Goal: Find contact information: Find contact information

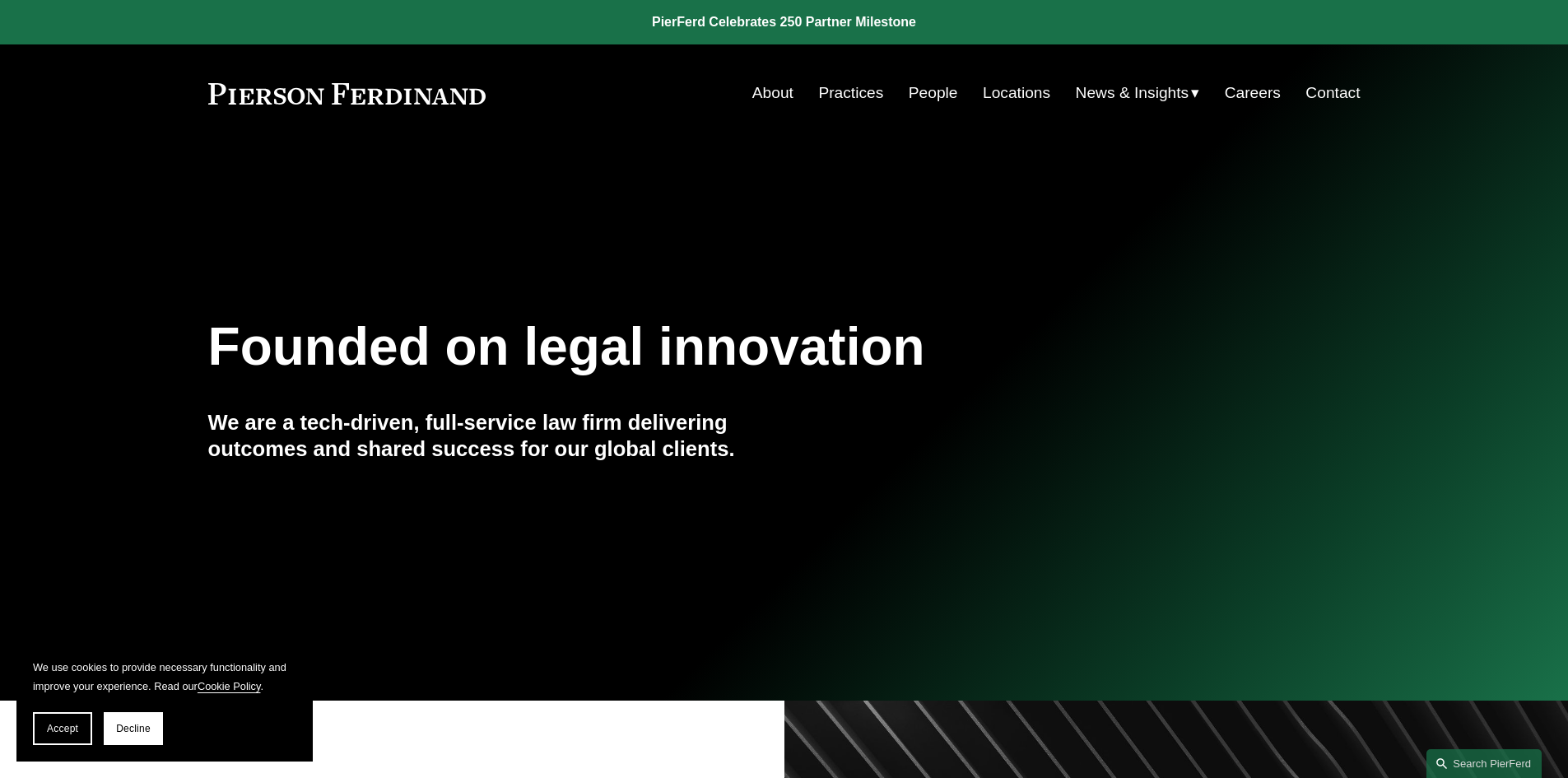
click at [765, 93] on link "About" at bounding box center [773, 93] width 41 height 31
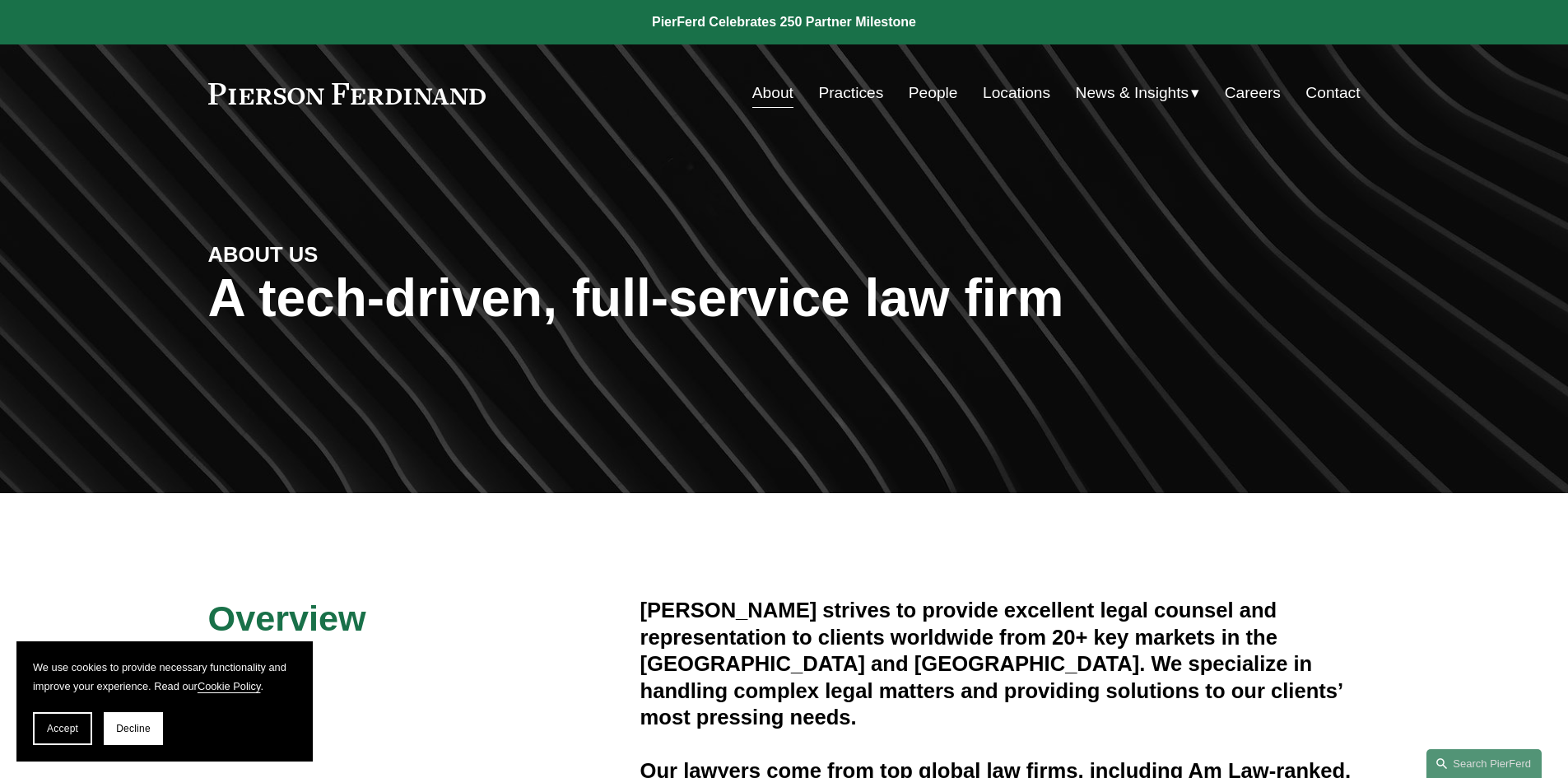
click at [768, 104] on link "About" at bounding box center [773, 93] width 41 height 31
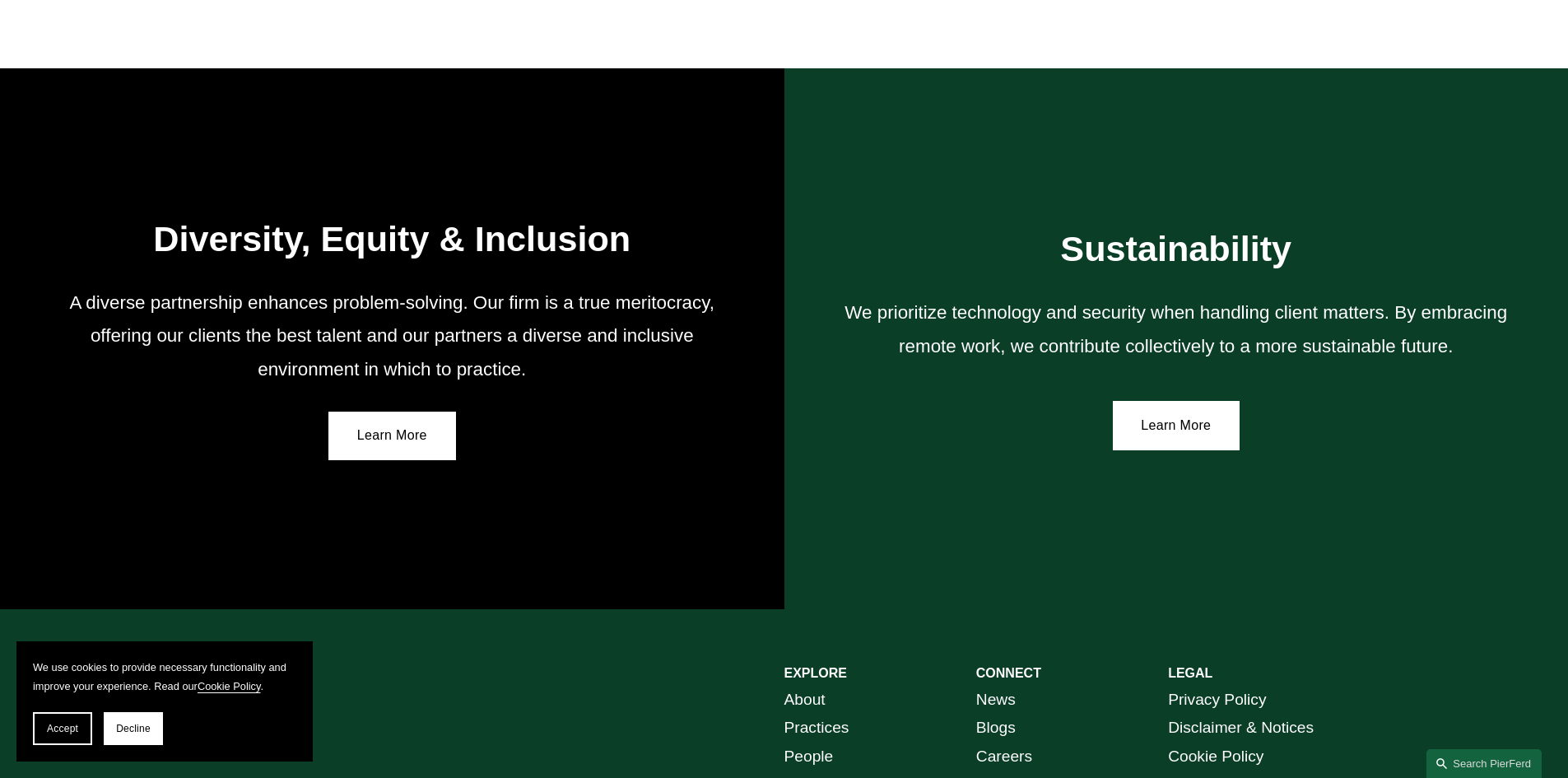
scroll to position [2965, 0]
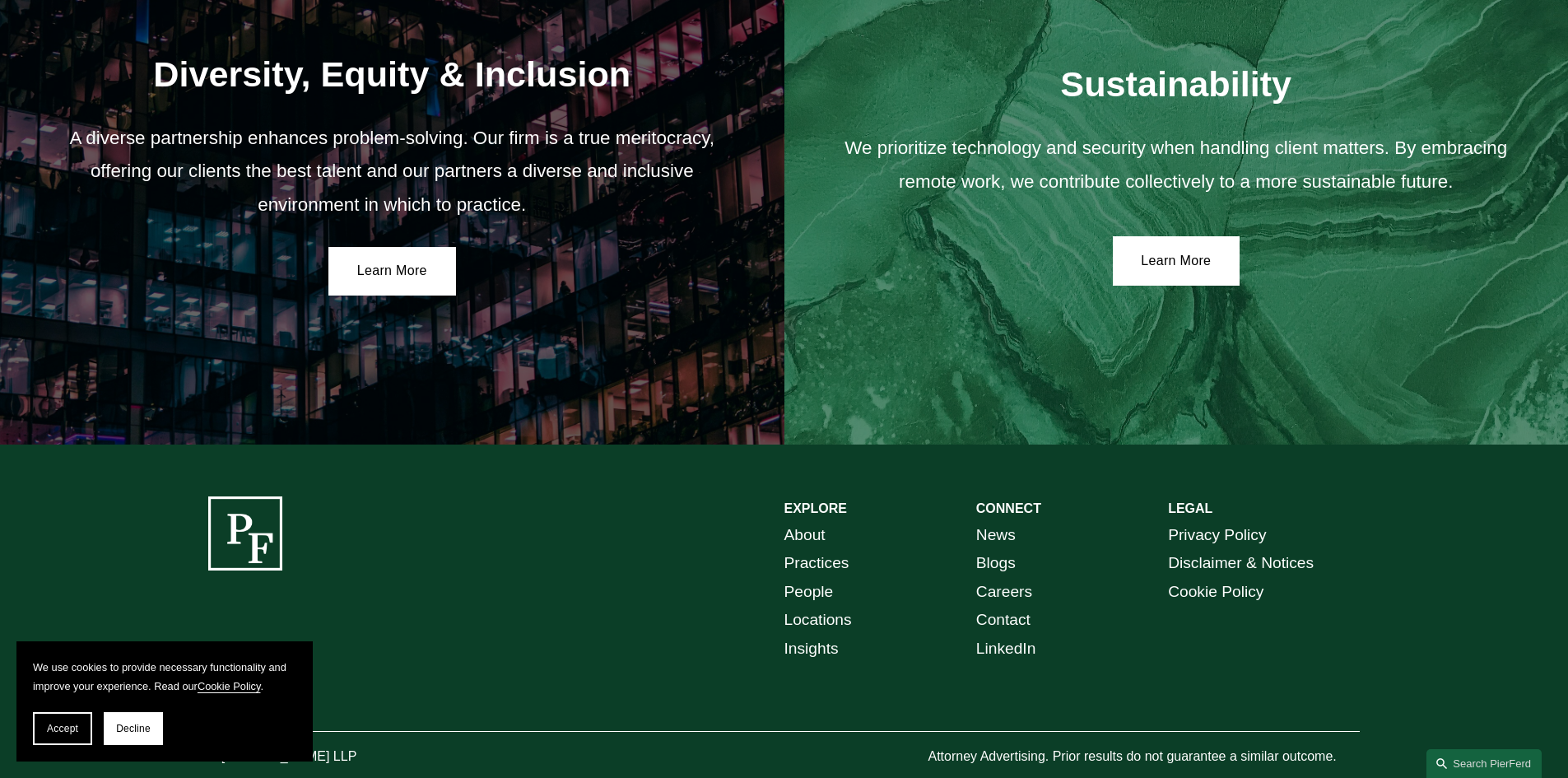
click at [805, 590] on link "People" at bounding box center [809, 593] width 49 height 29
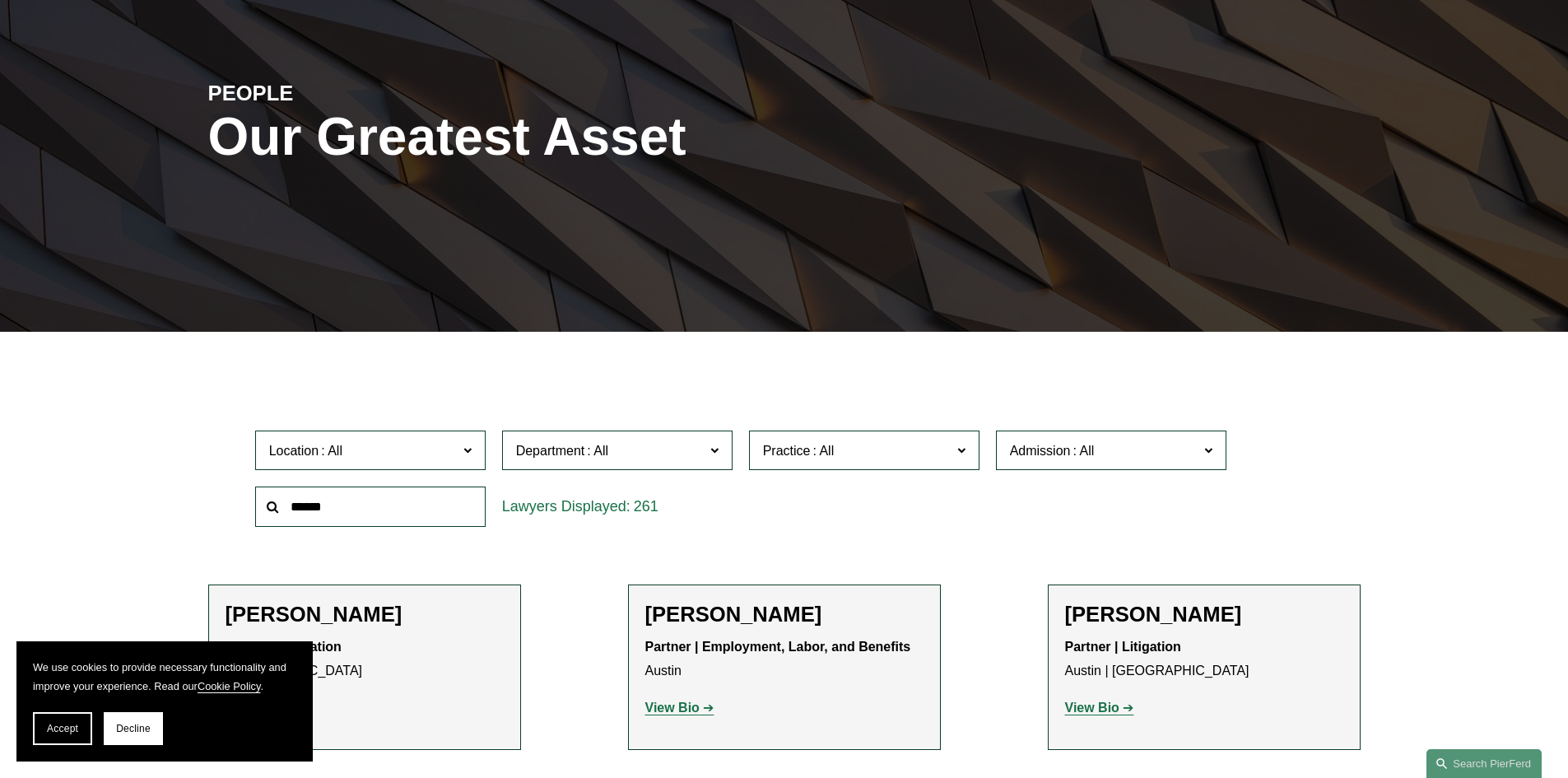
scroll to position [165, 0]
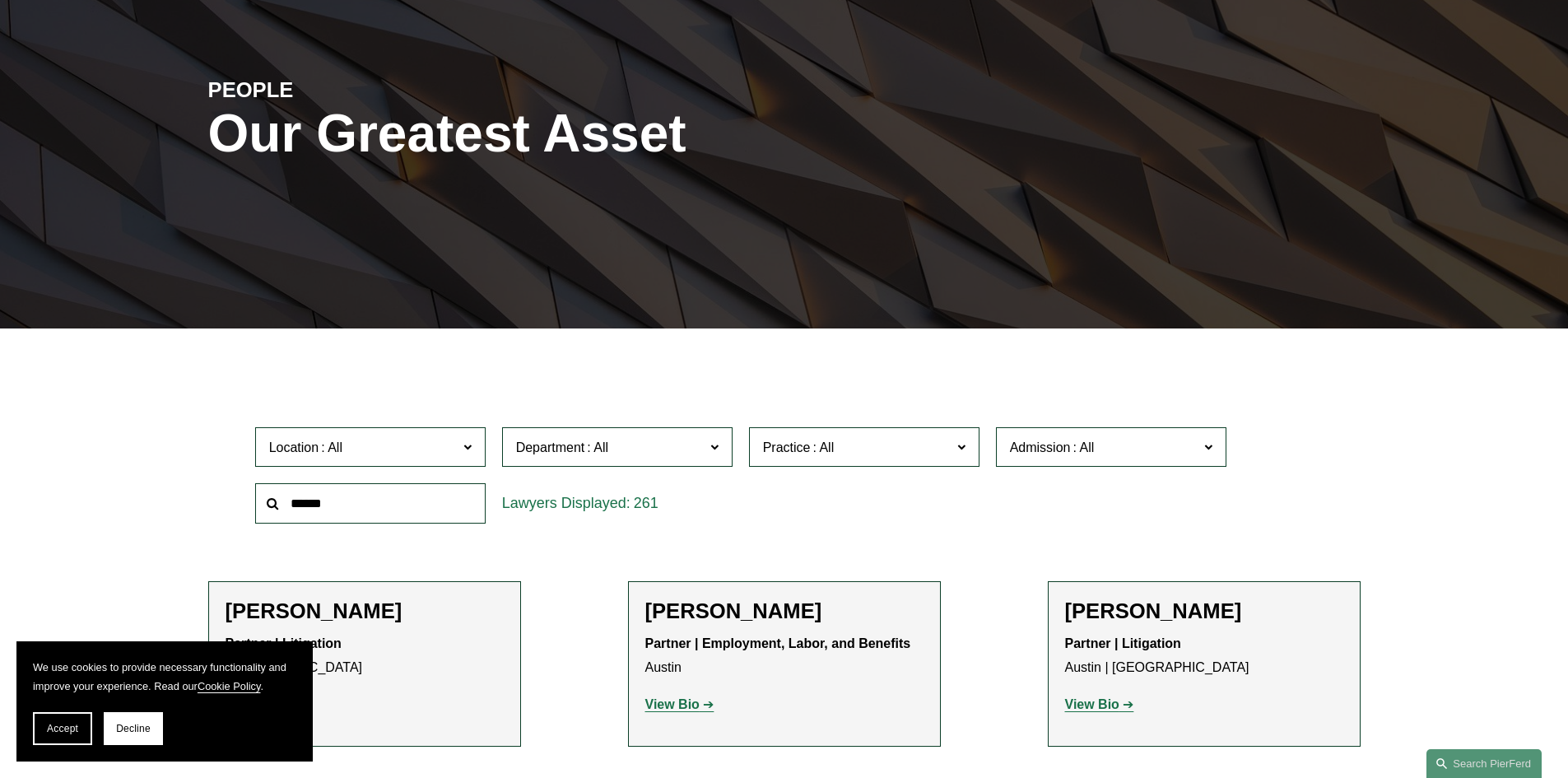
click at [430, 501] on input "text" at bounding box center [371, 504] width 231 height 41
type input "****"
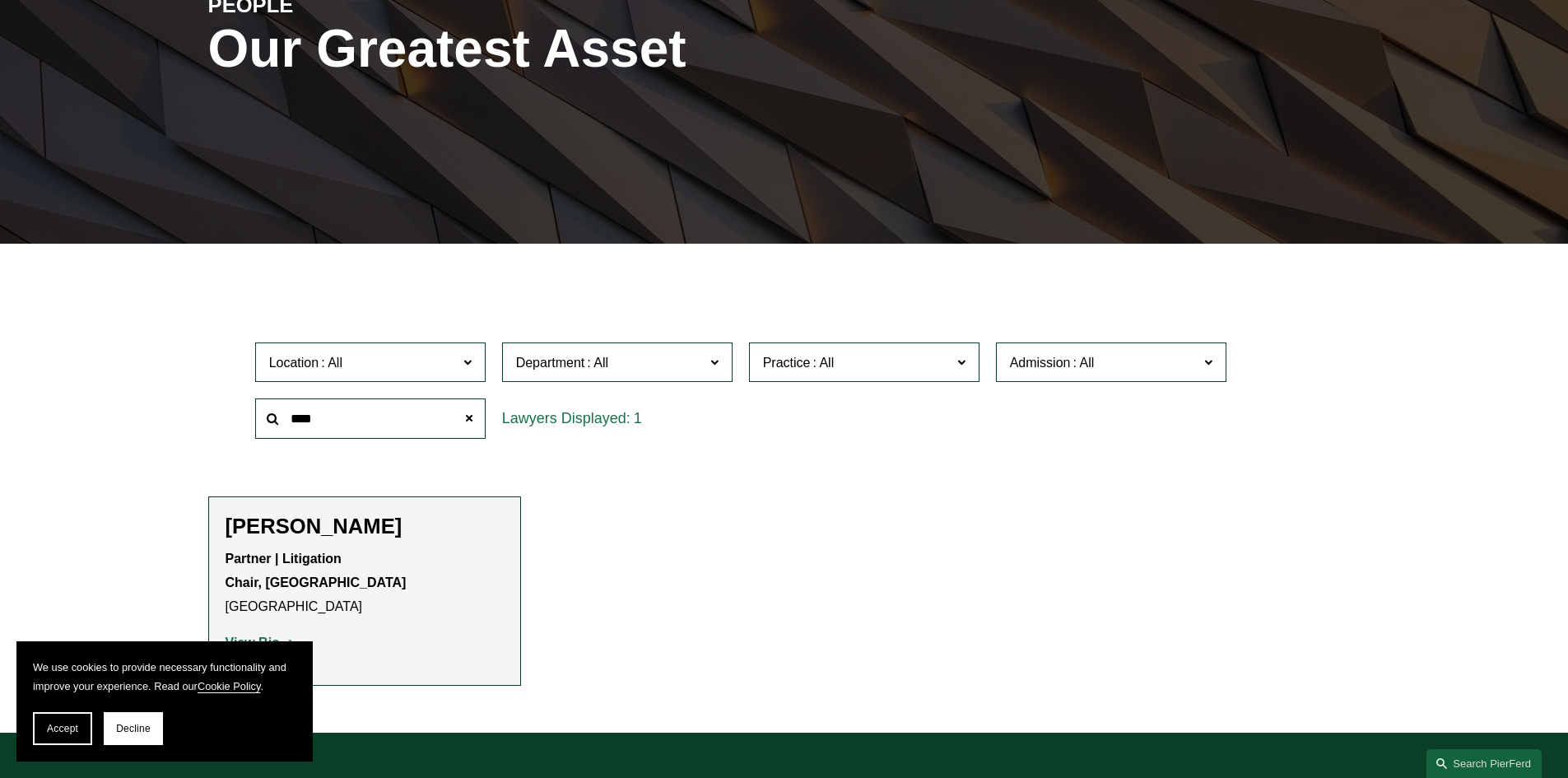
scroll to position [330, 0]
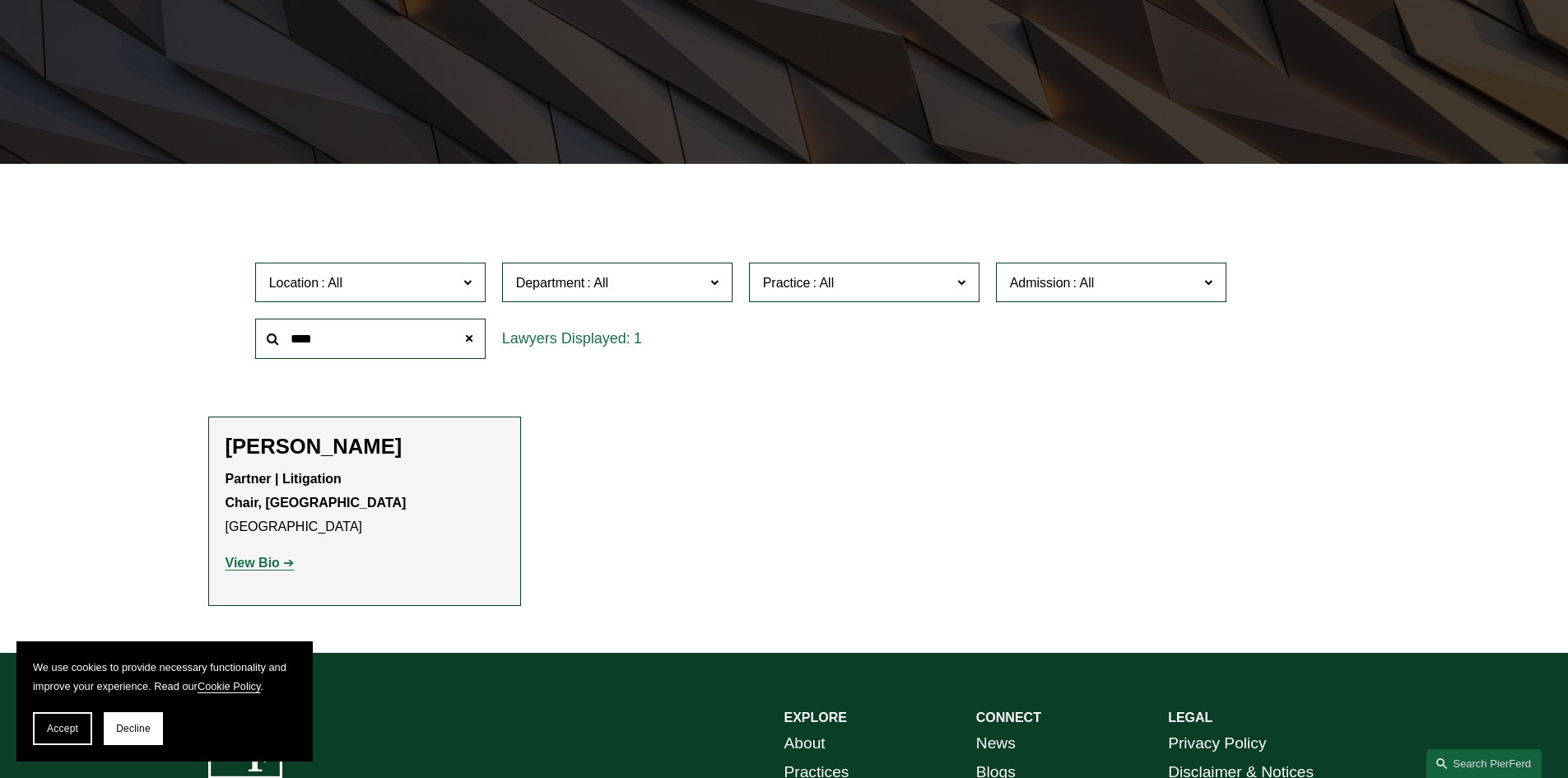
click at [260, 561] on strong "View Bio" at bounding box center [253, 563] width 54 height 14
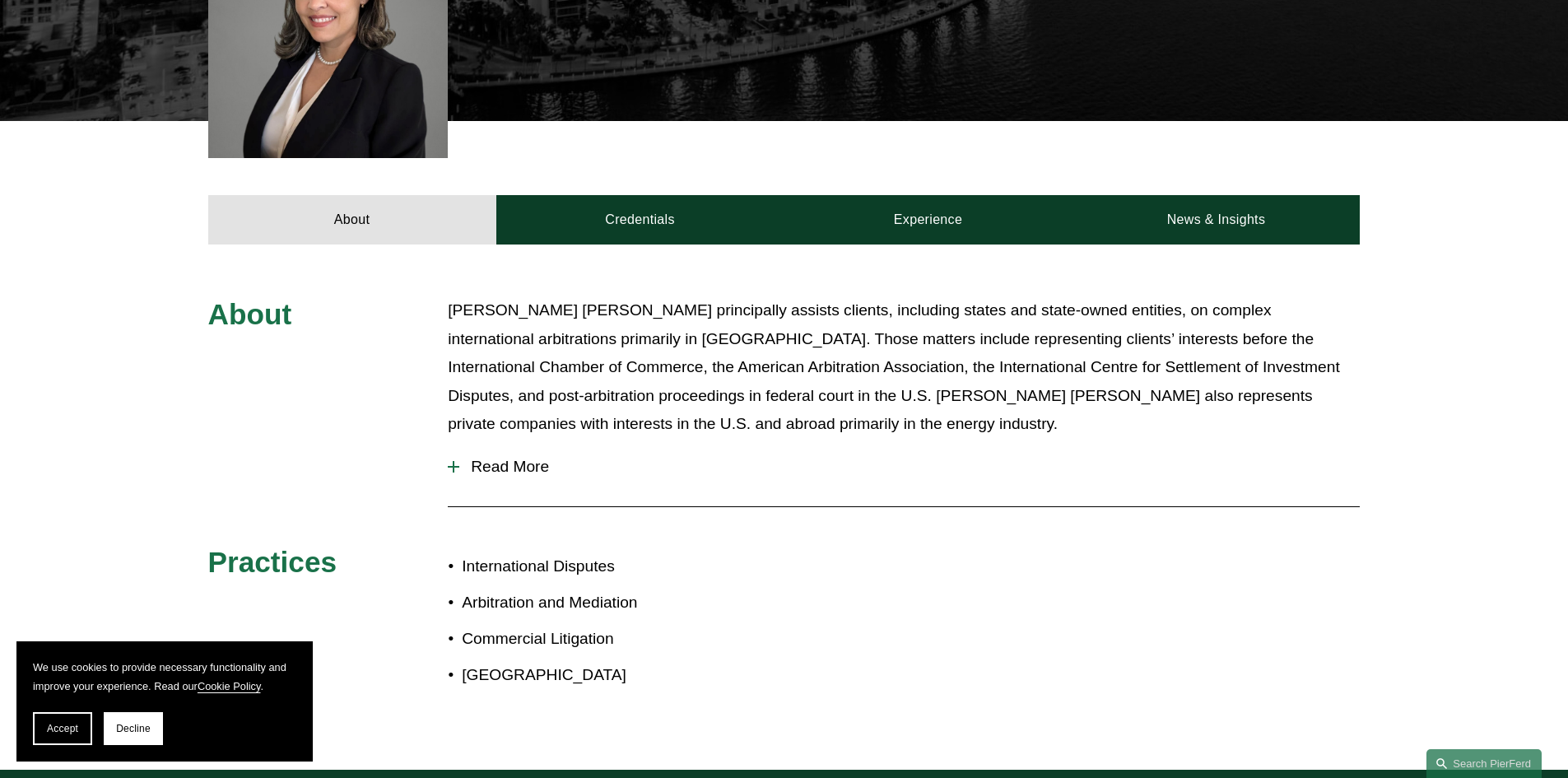
scroll to position [577, 0]
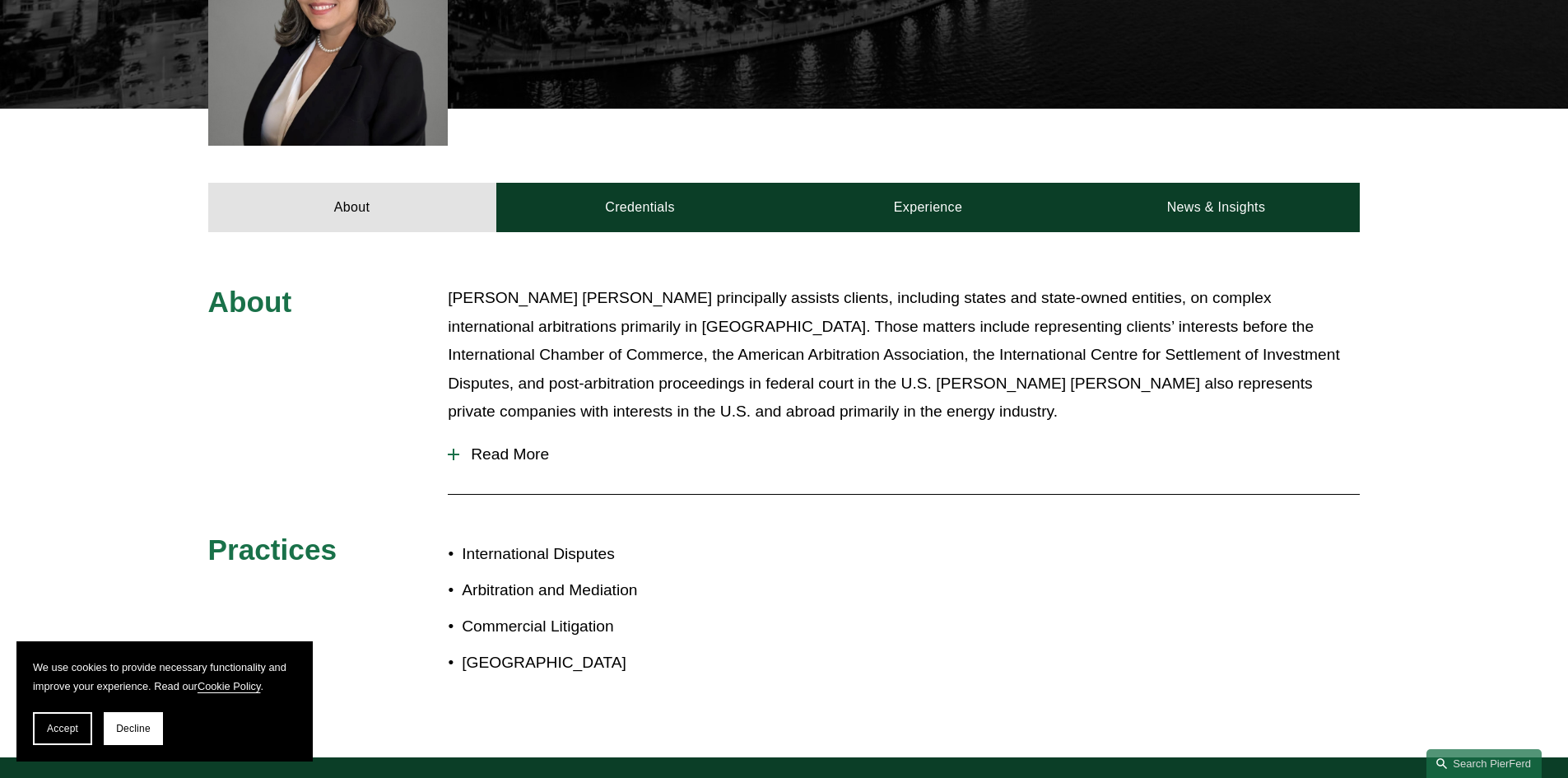
click at [507, 450] on span "Read More" at bounding box center [909, 454] width 901 height 18
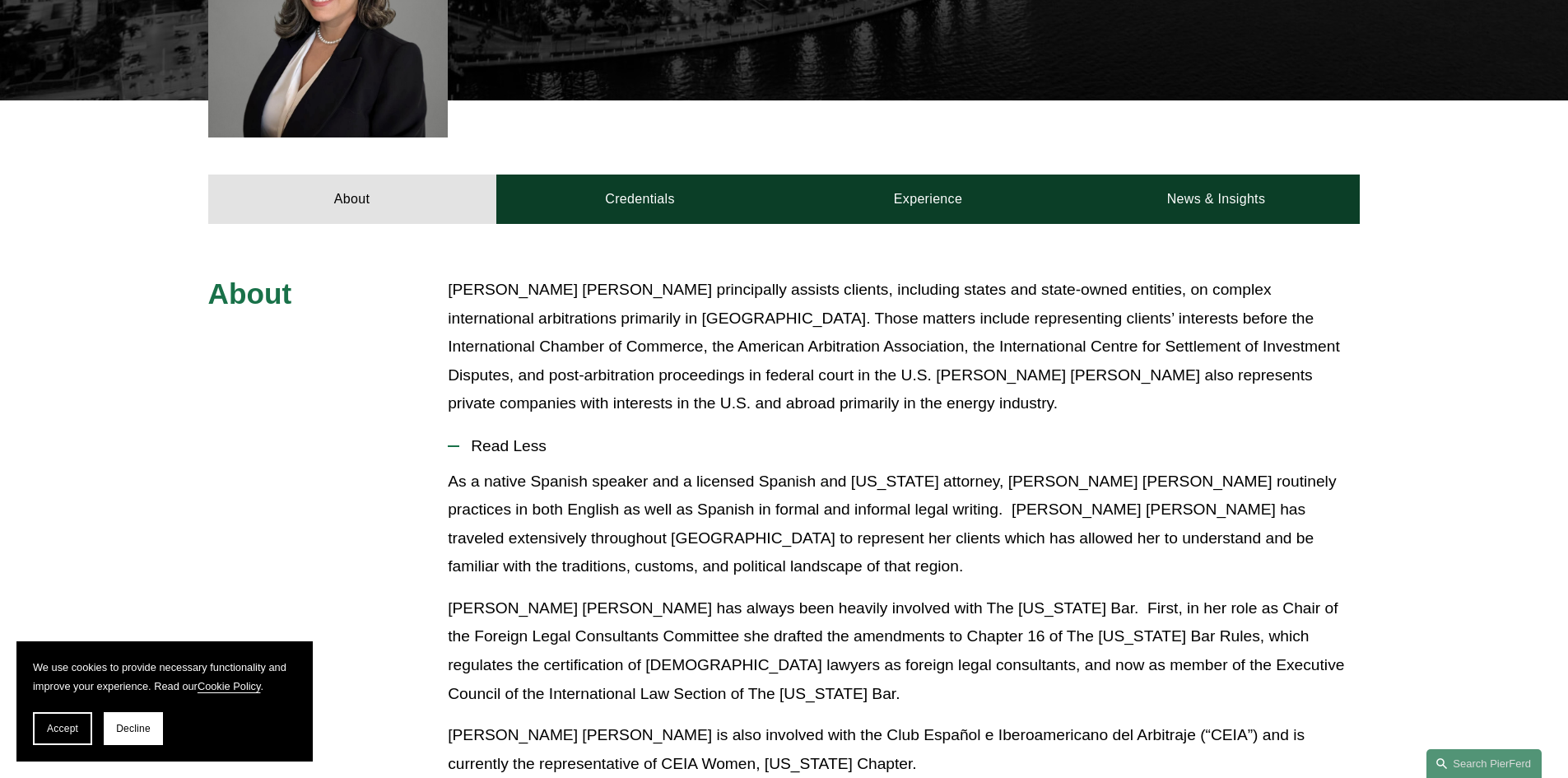
scroll to position [330, 0]
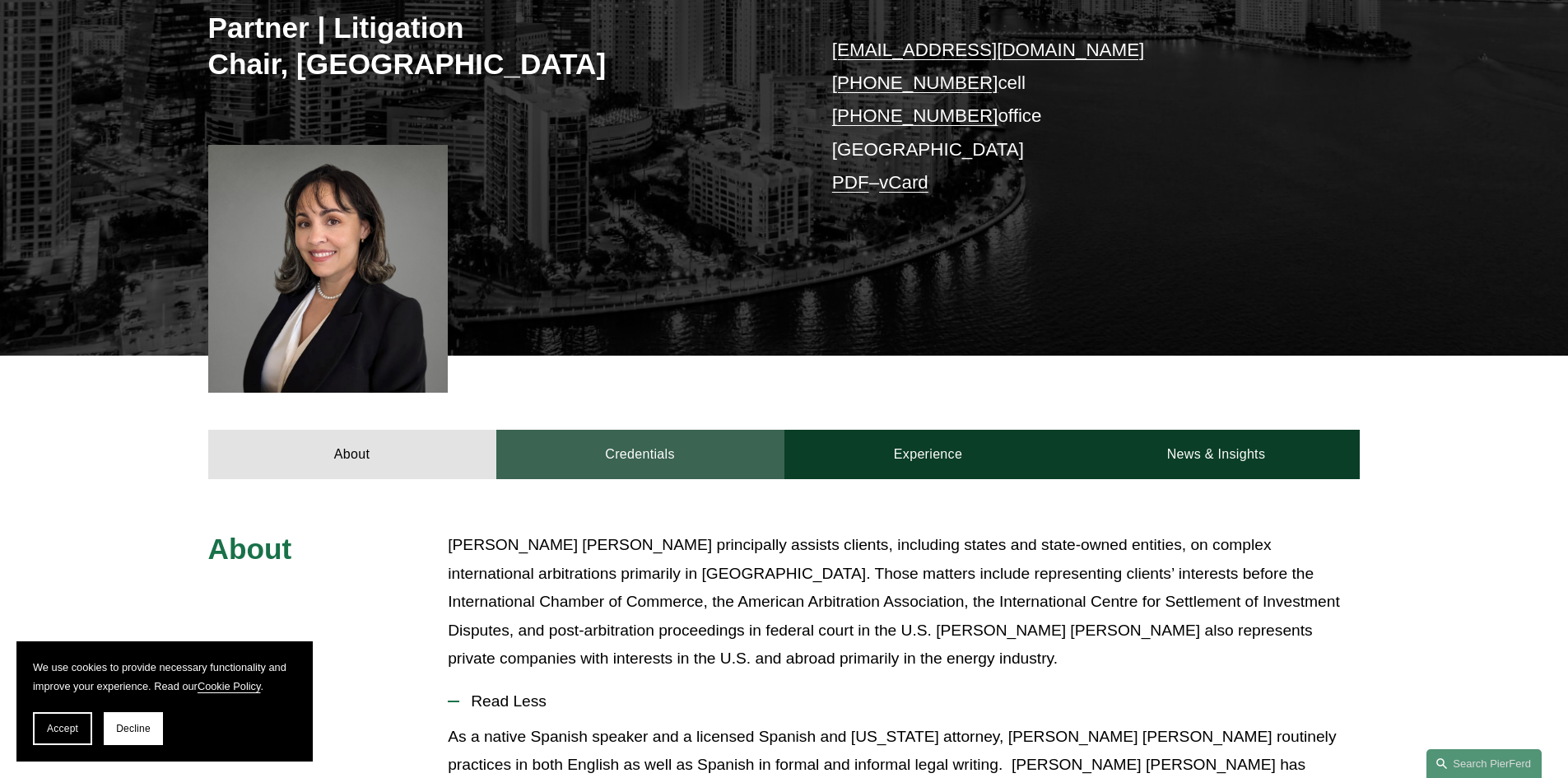
click at [655, 464] on link "Credentials" at bounding box center [640, 454] width 288 height 49
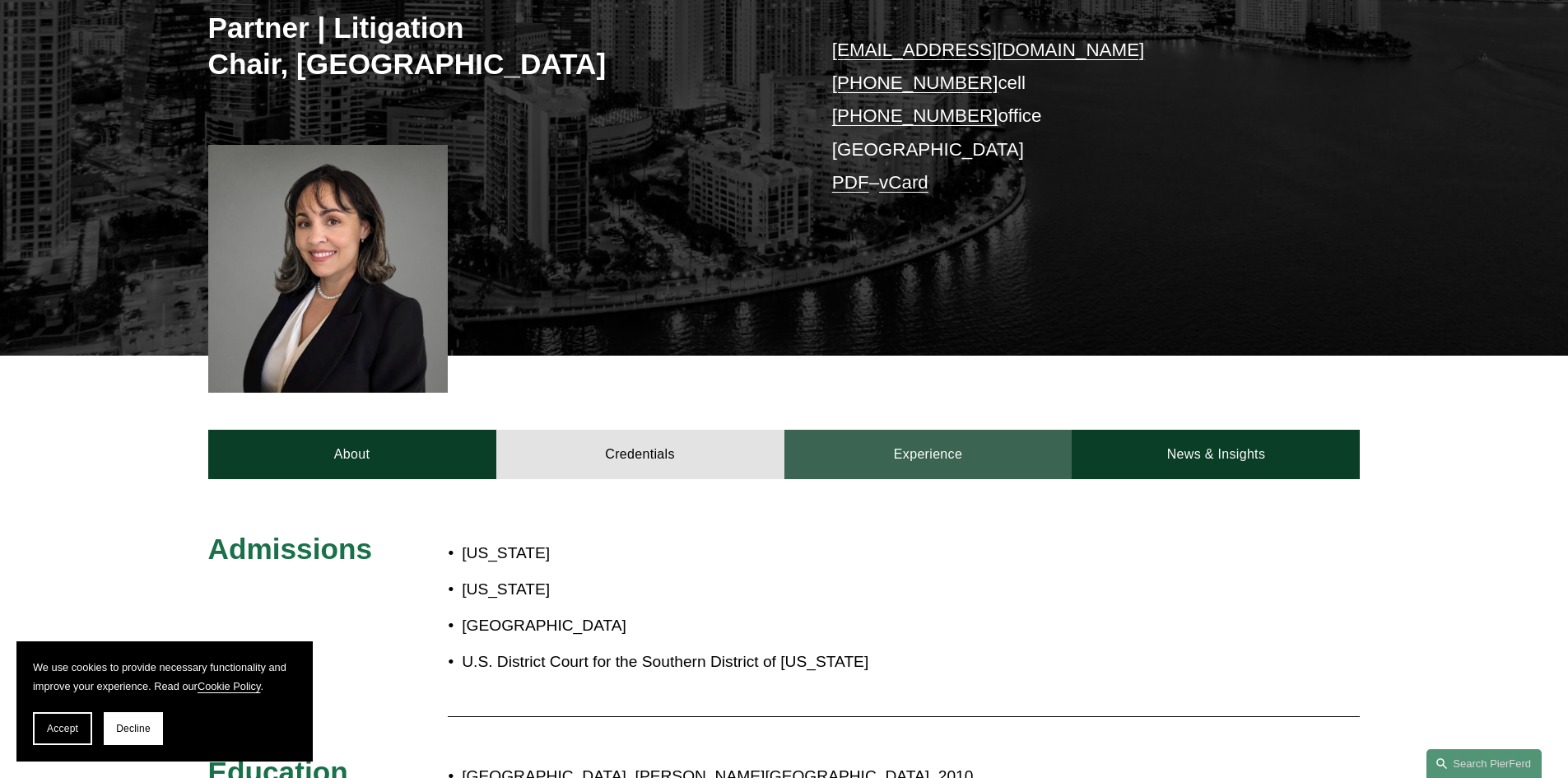
click at [918, 464] on link "Experience" at bounding box center [928, 454] width 288 height 49
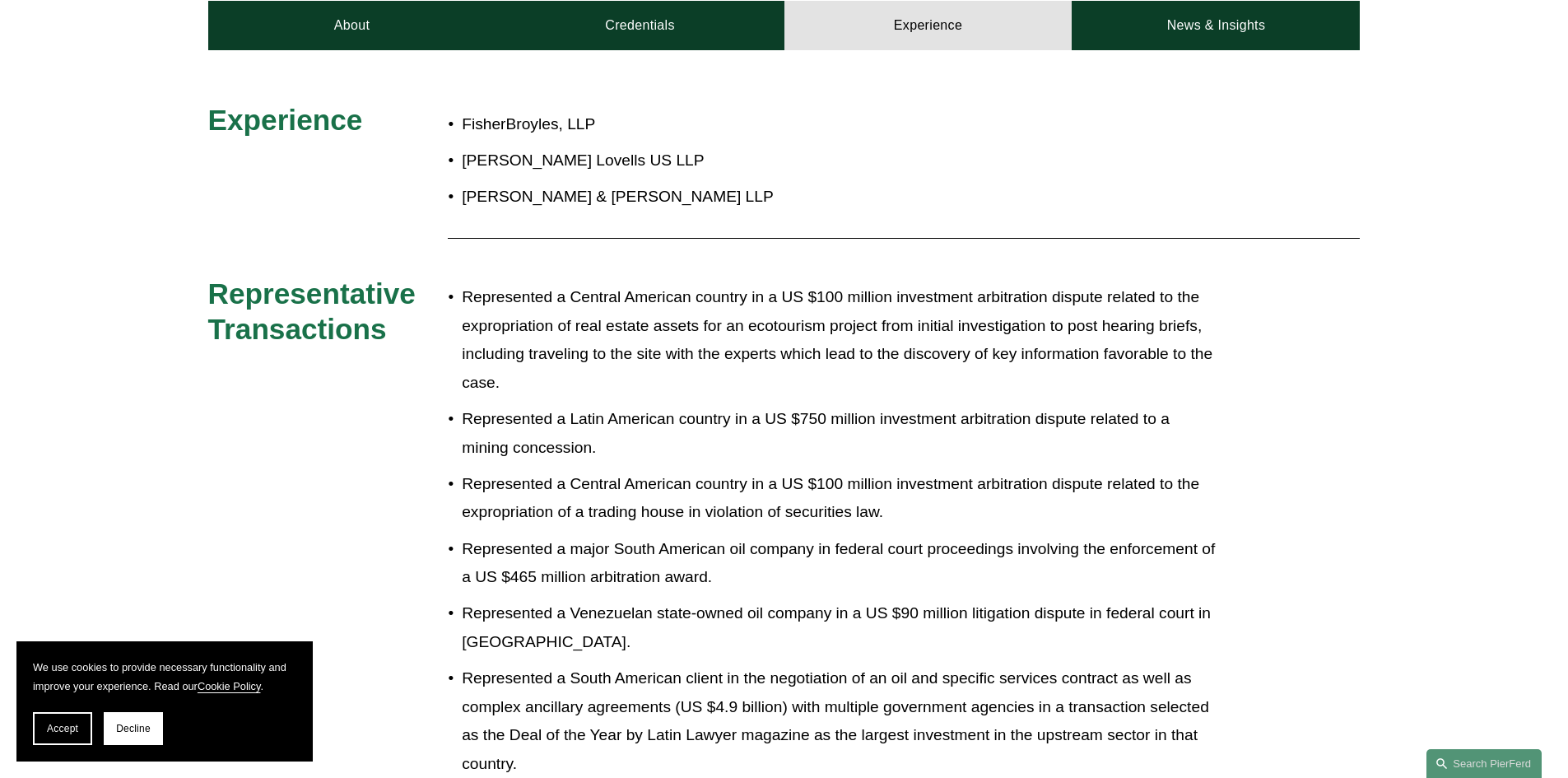
scroll to position [494, 0]
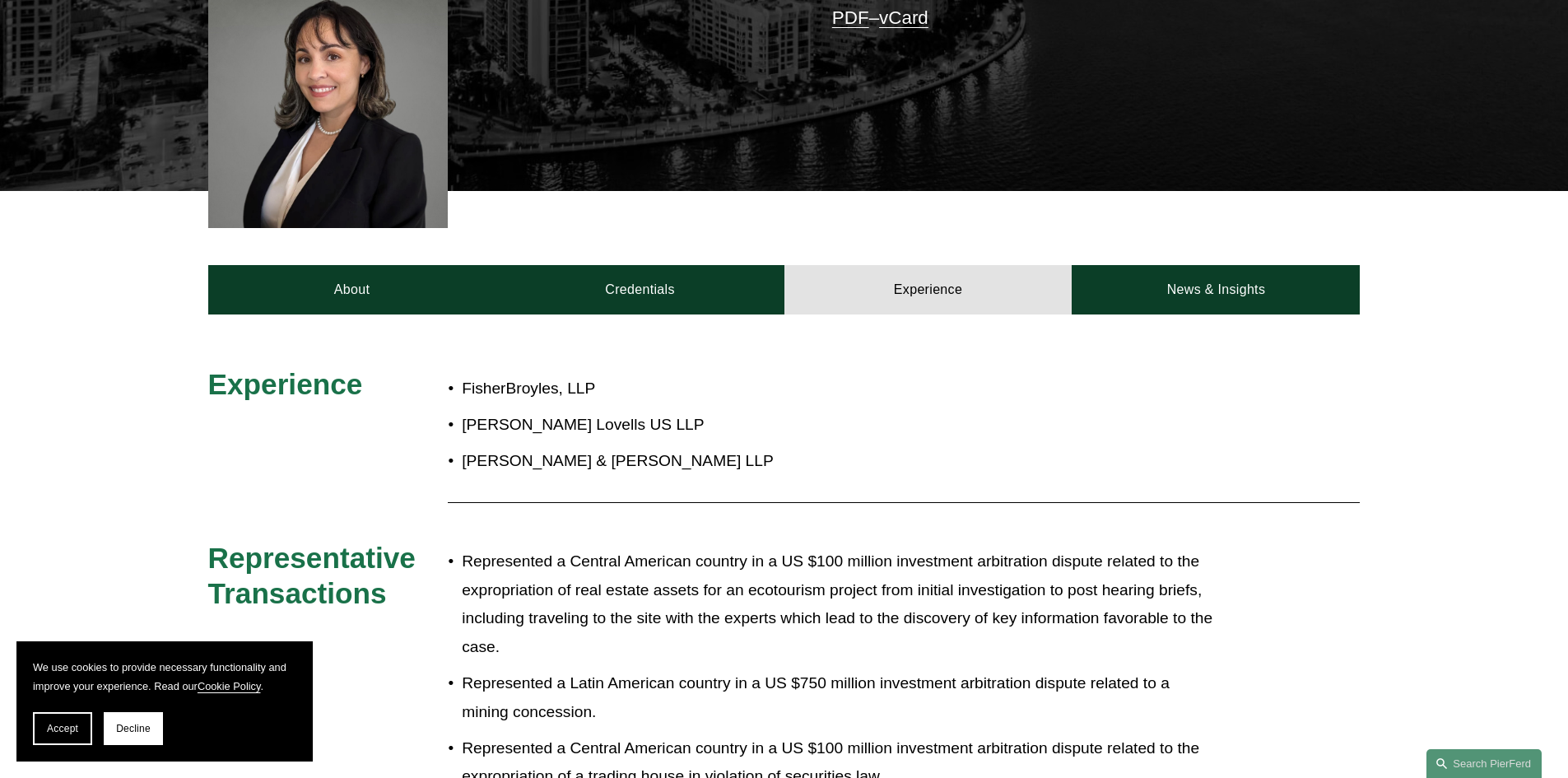
click at [765, 394] on p "FisherBroyles, LLP" at bounding box center [839, 389] width 754 height 29
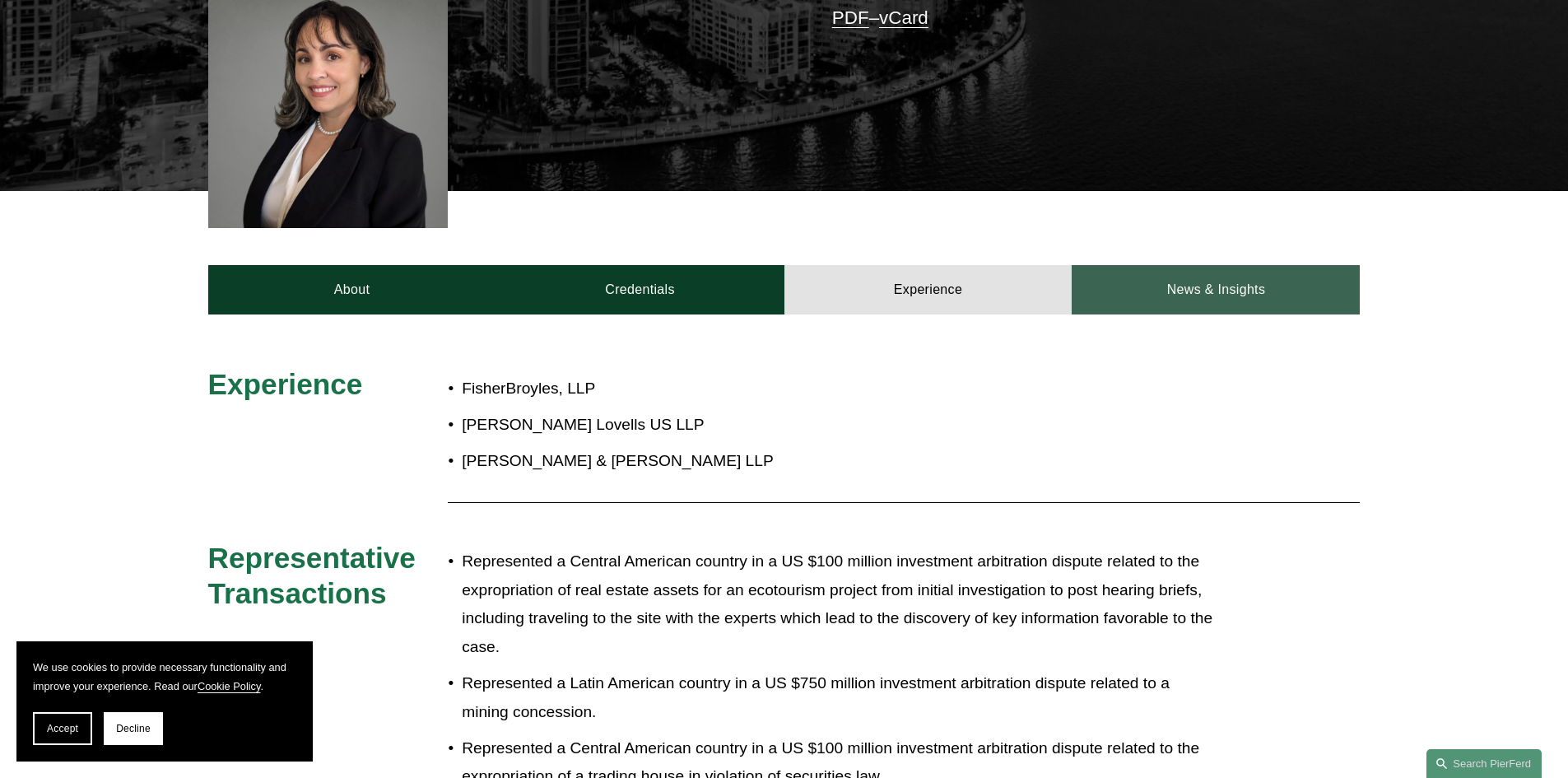
click at [1201, 295] on link "News & Insights" at bounding box center [1216, 290] width 288 height 49
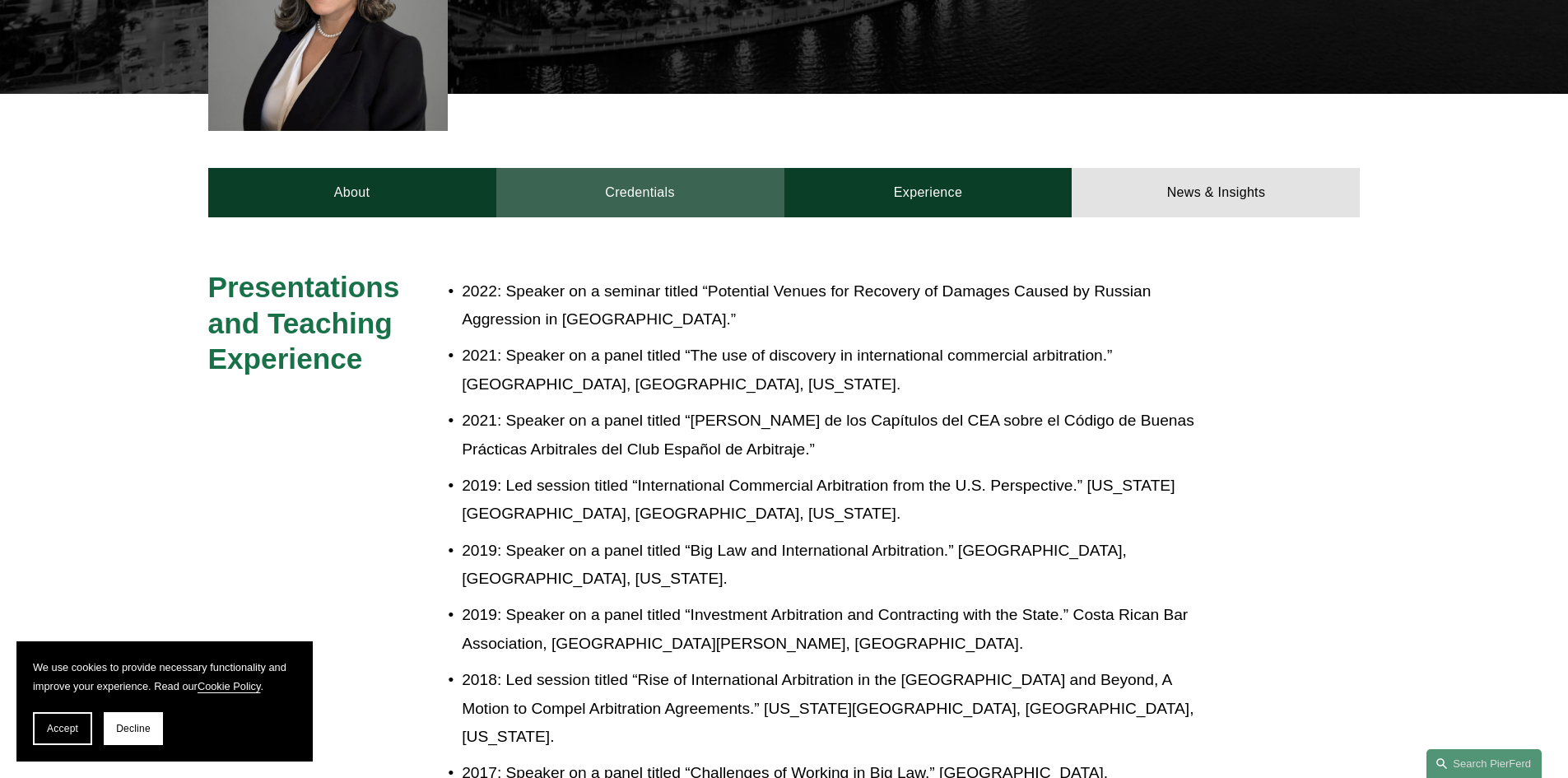
scroll to position [330, 0]
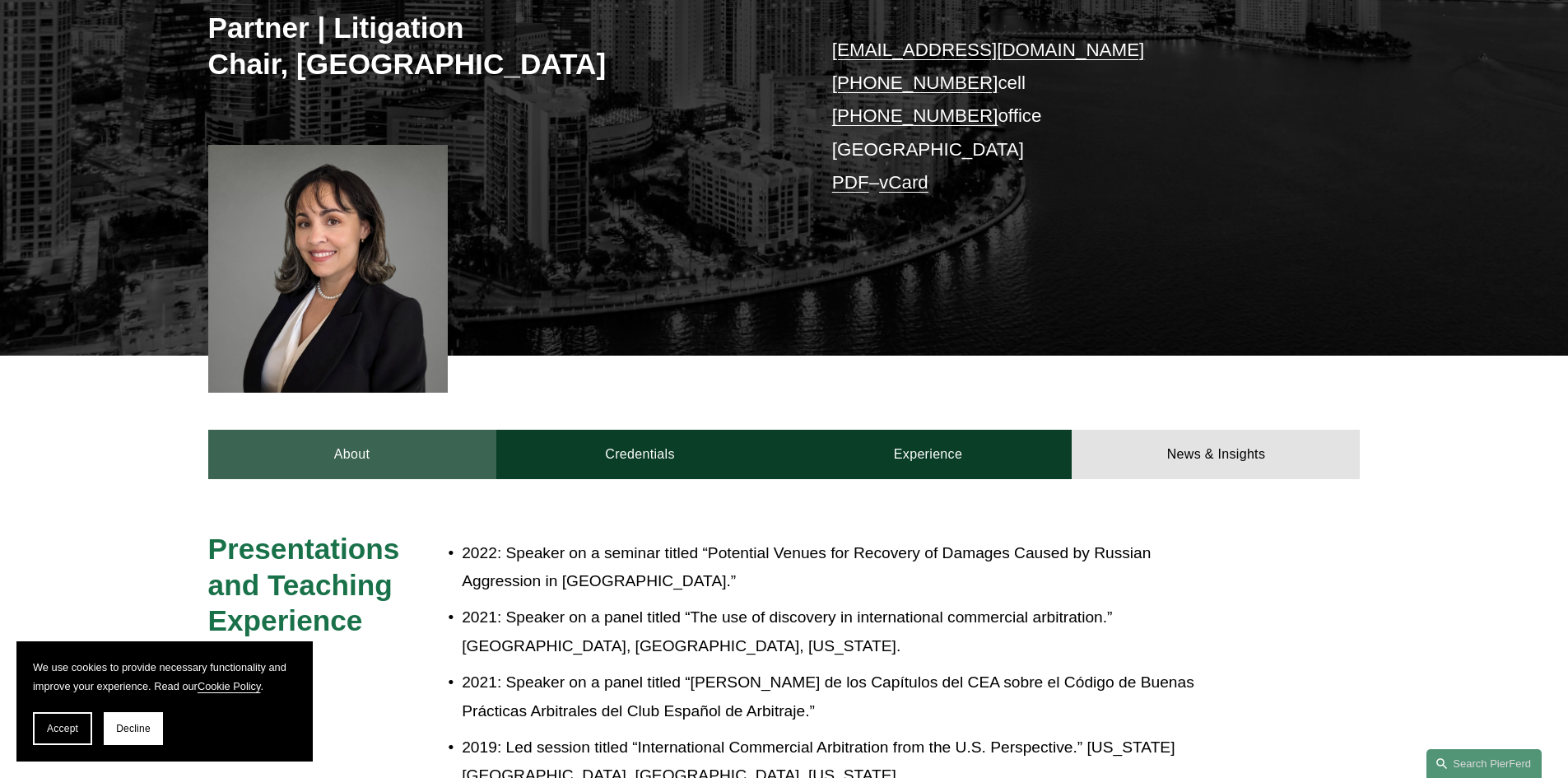
click at [358, 455] on link "About" at bounding box center [351, 454] width 288 height 49
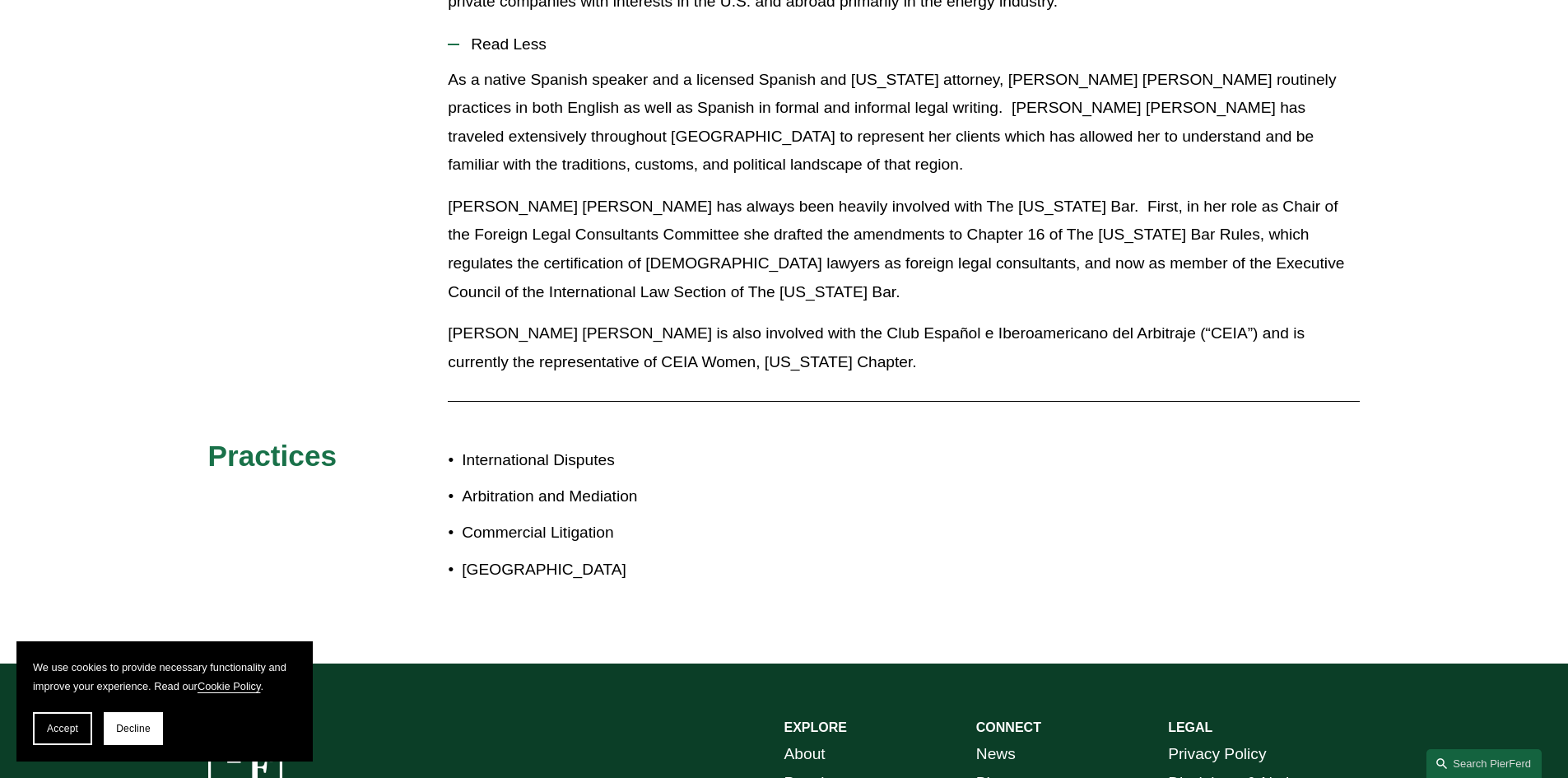
scroll to position [989, 0]
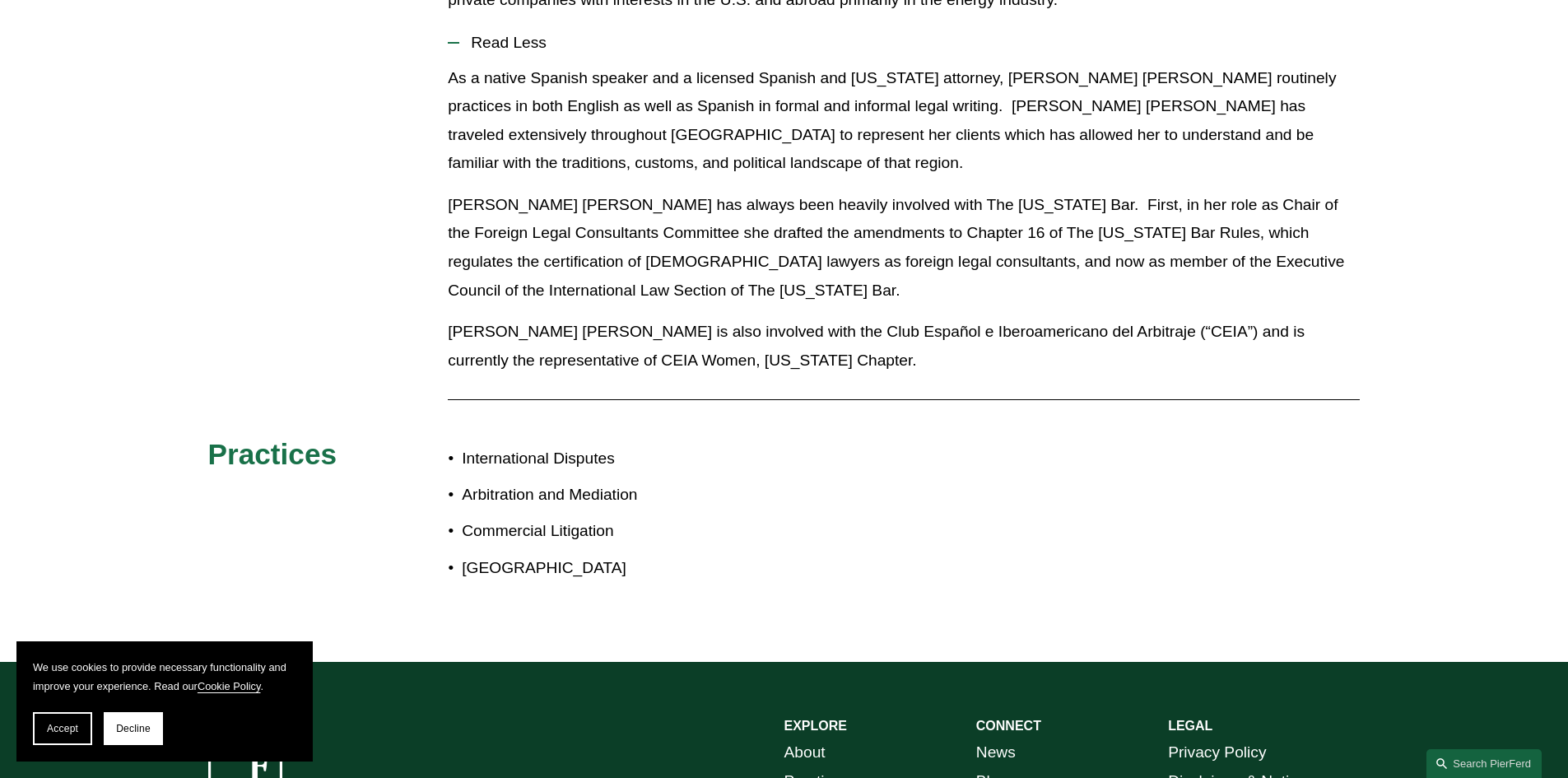
click at [891, 394] on div at bounding box center [904, 399] width 913 height 16
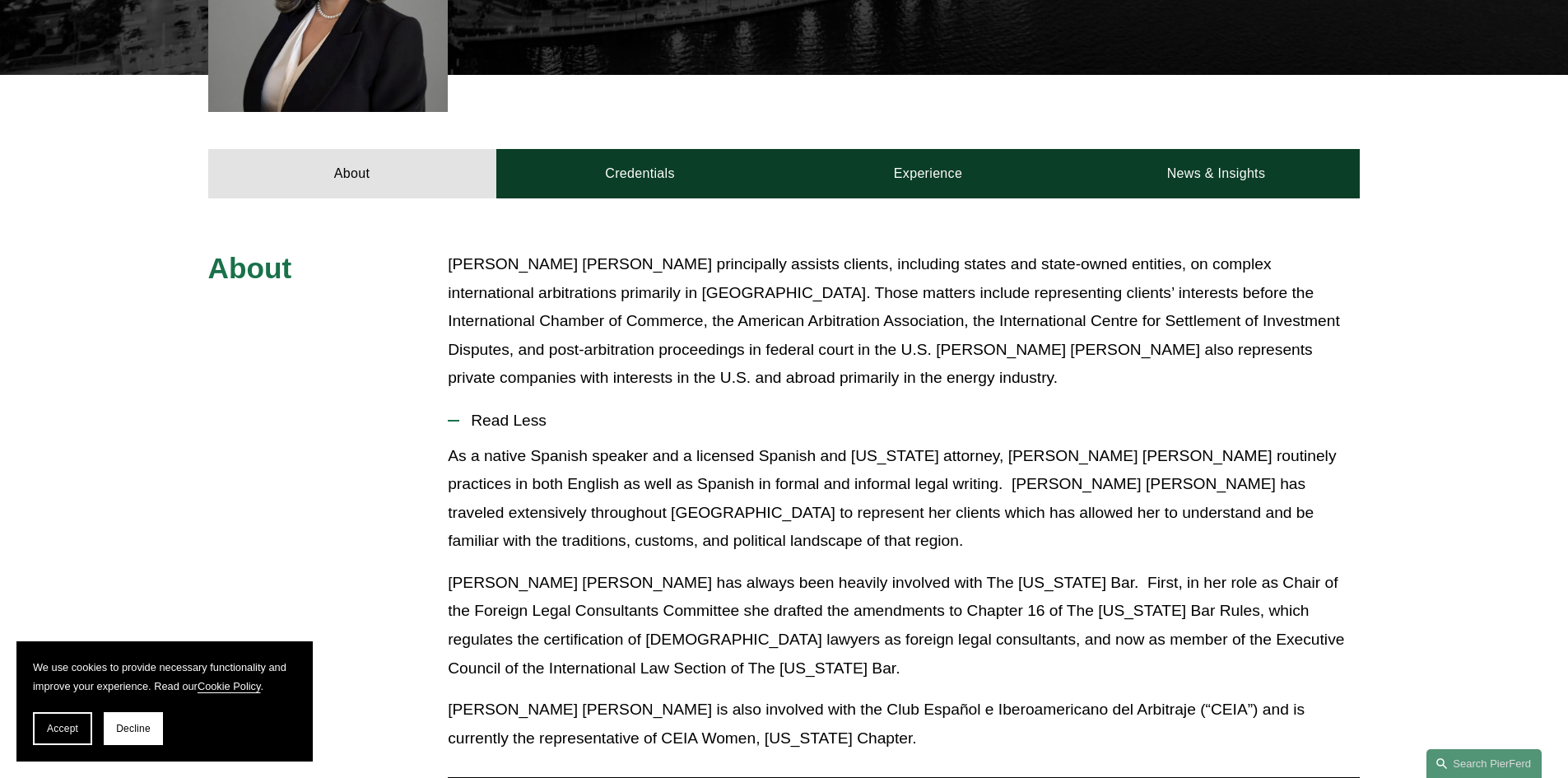
scroll to position [577, 0]
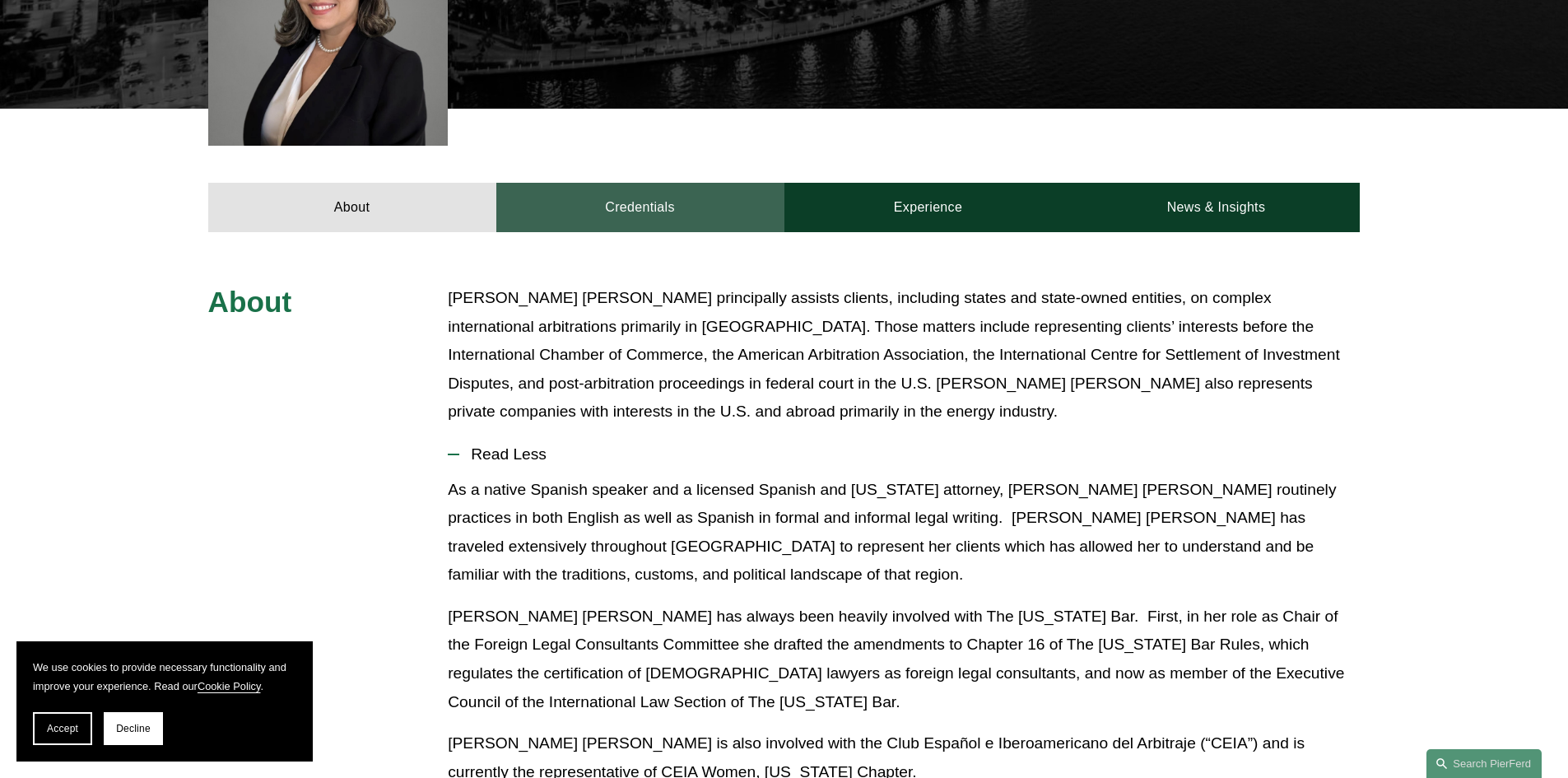
click at [638, 213] on link "Credentials" at bounding box center [640, 207] width 288 height 49
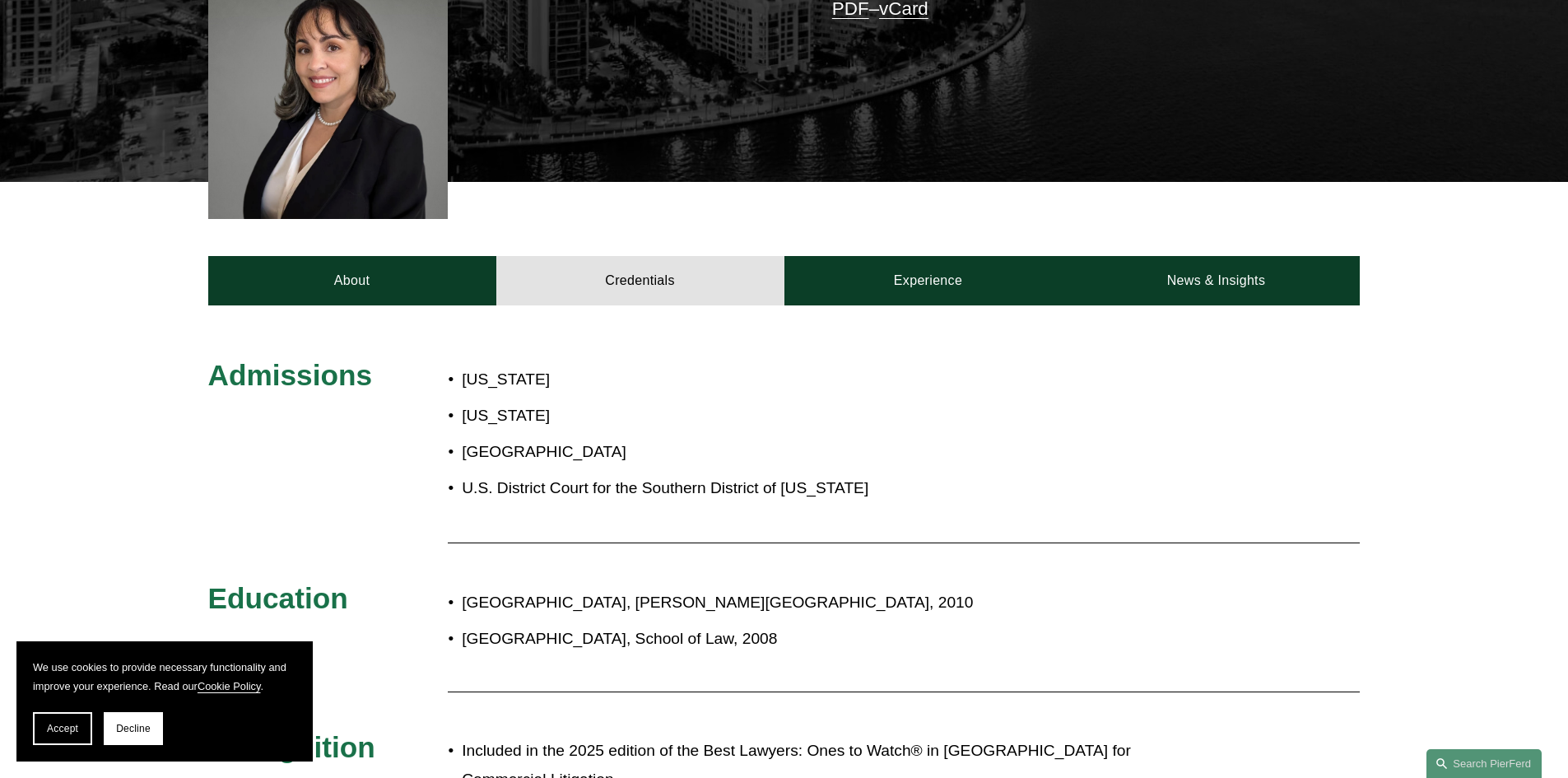
scroll to position [330, 0]
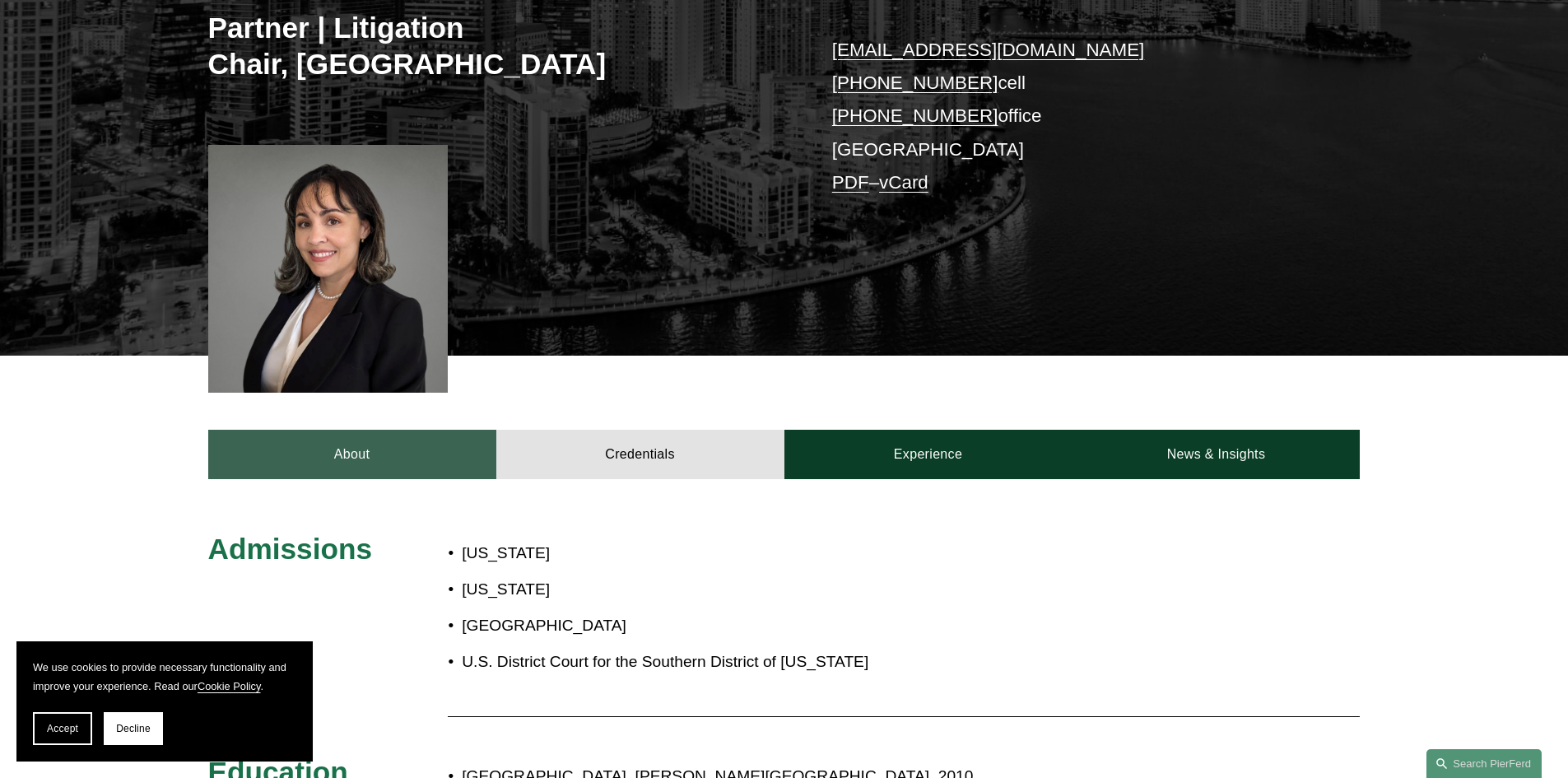
click at [372, 449] on link "About" at bounding box center [351, 454] width 288 height 49
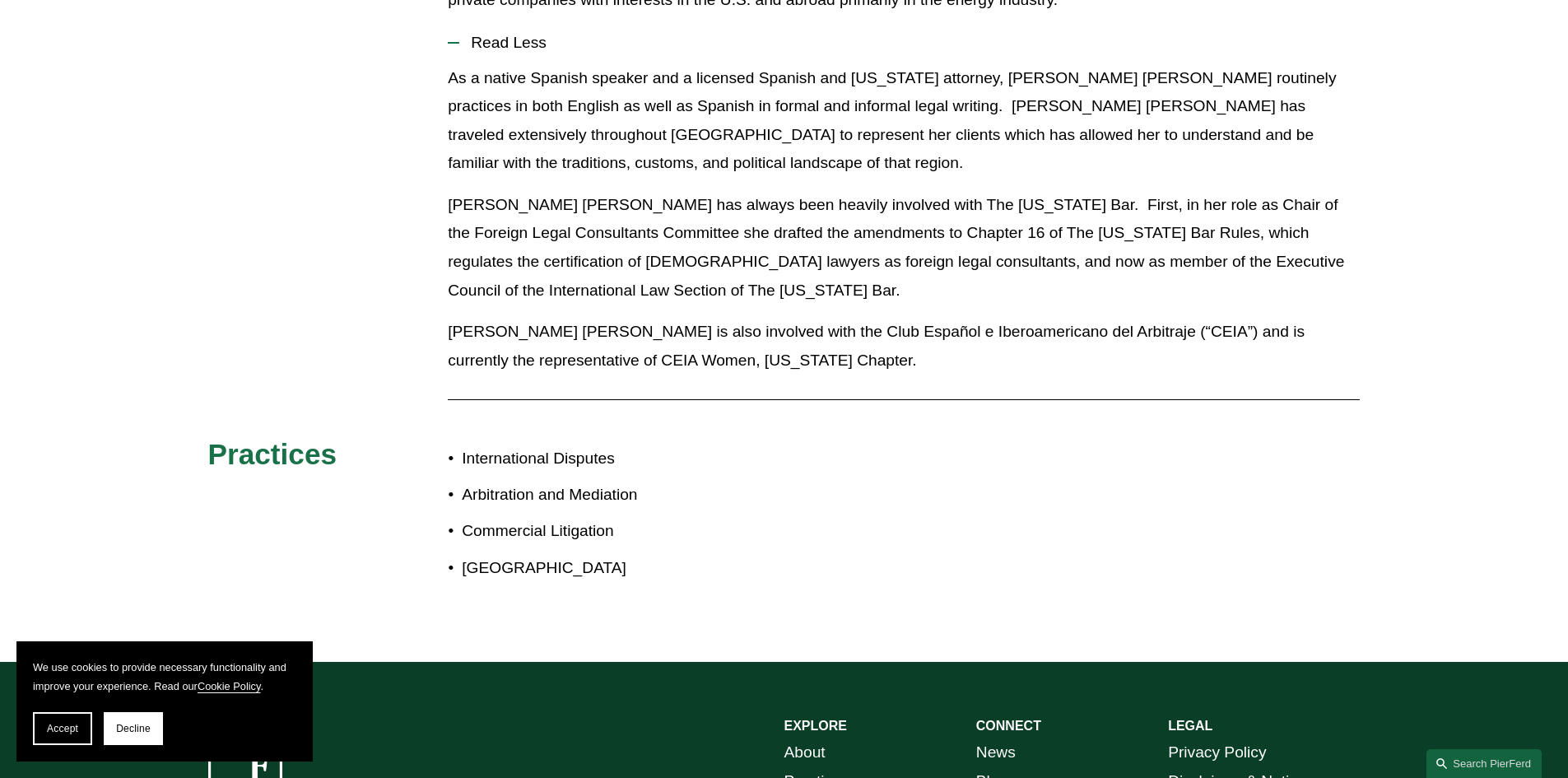
scroll to position [494, 0]
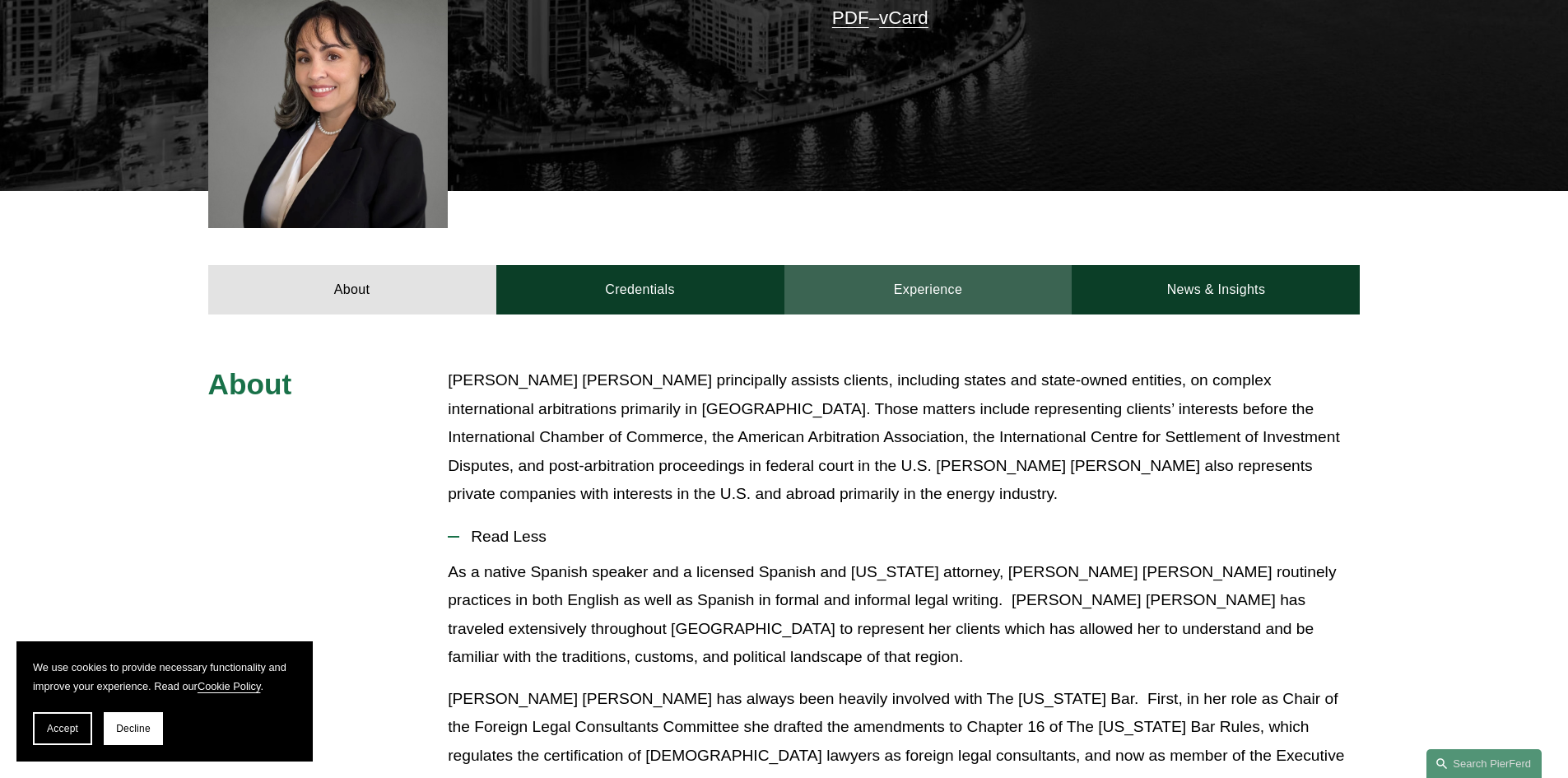
click at [910, 298] on link "Experience" at bounding box center [928, 290] width 288 height 49
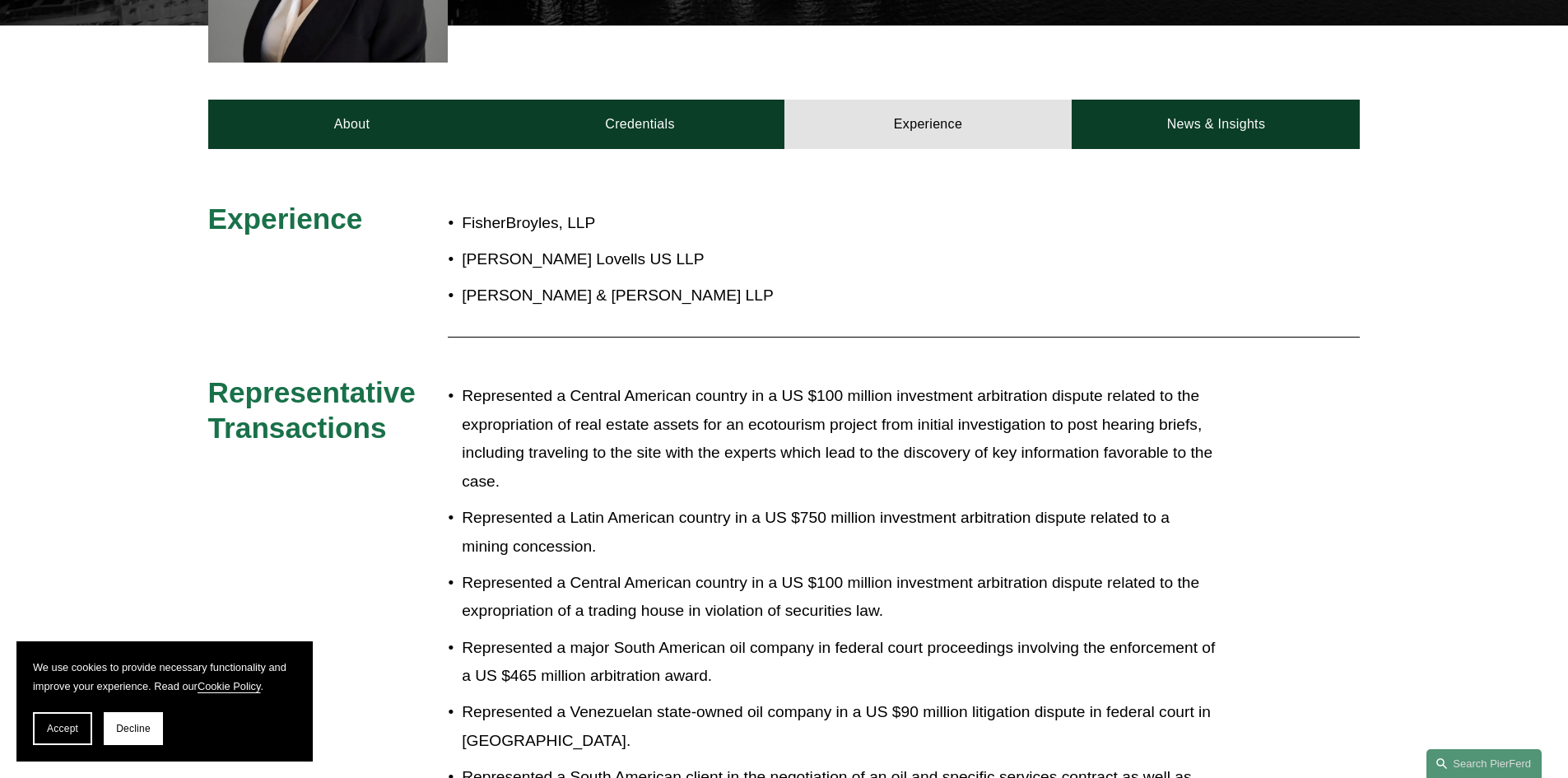
scroll to position [659, 0]
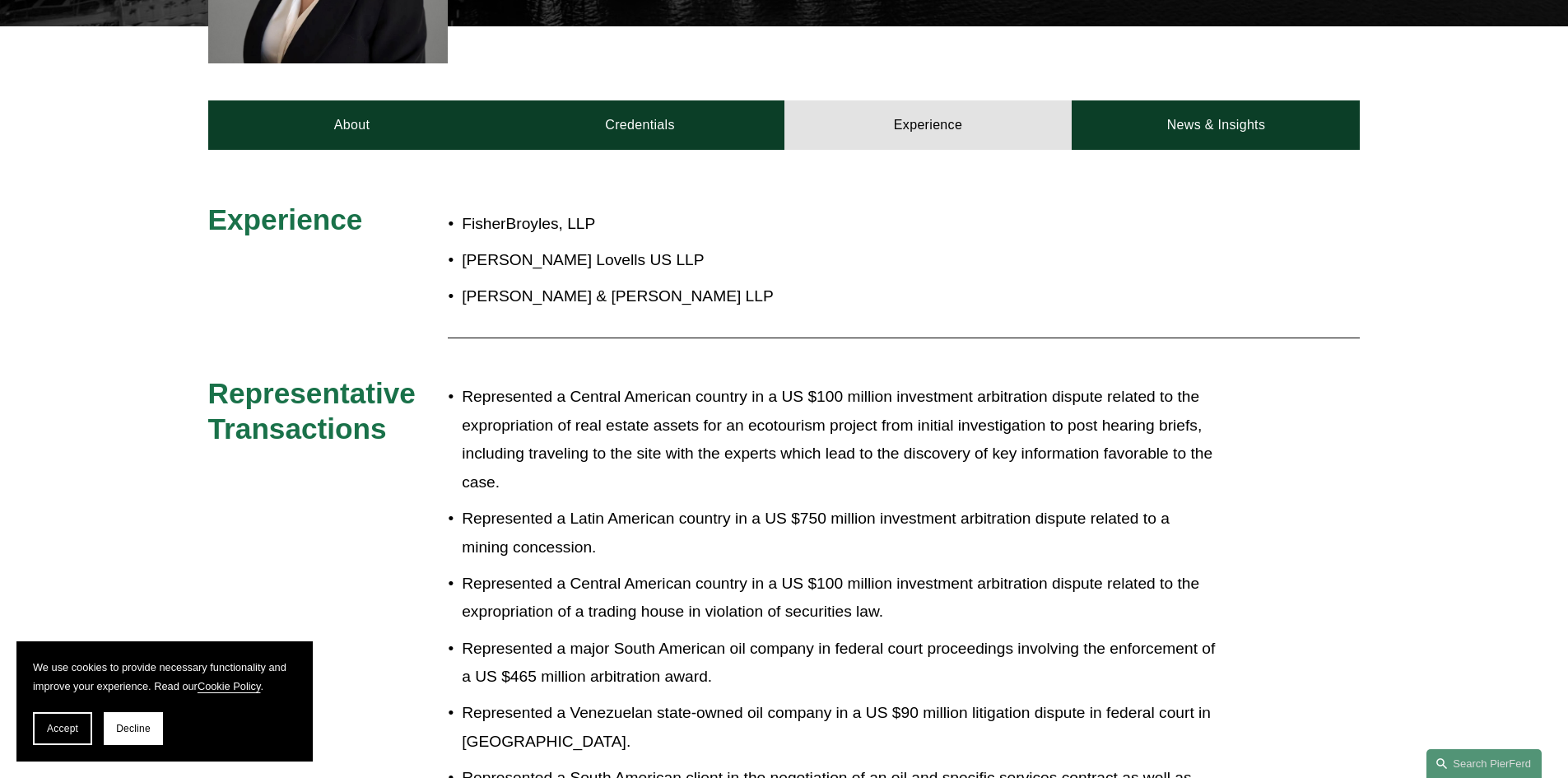
click at [816, 304] on p "Shutts & Bowen LLP" at bounding box center [839, 297] width 754 height 29
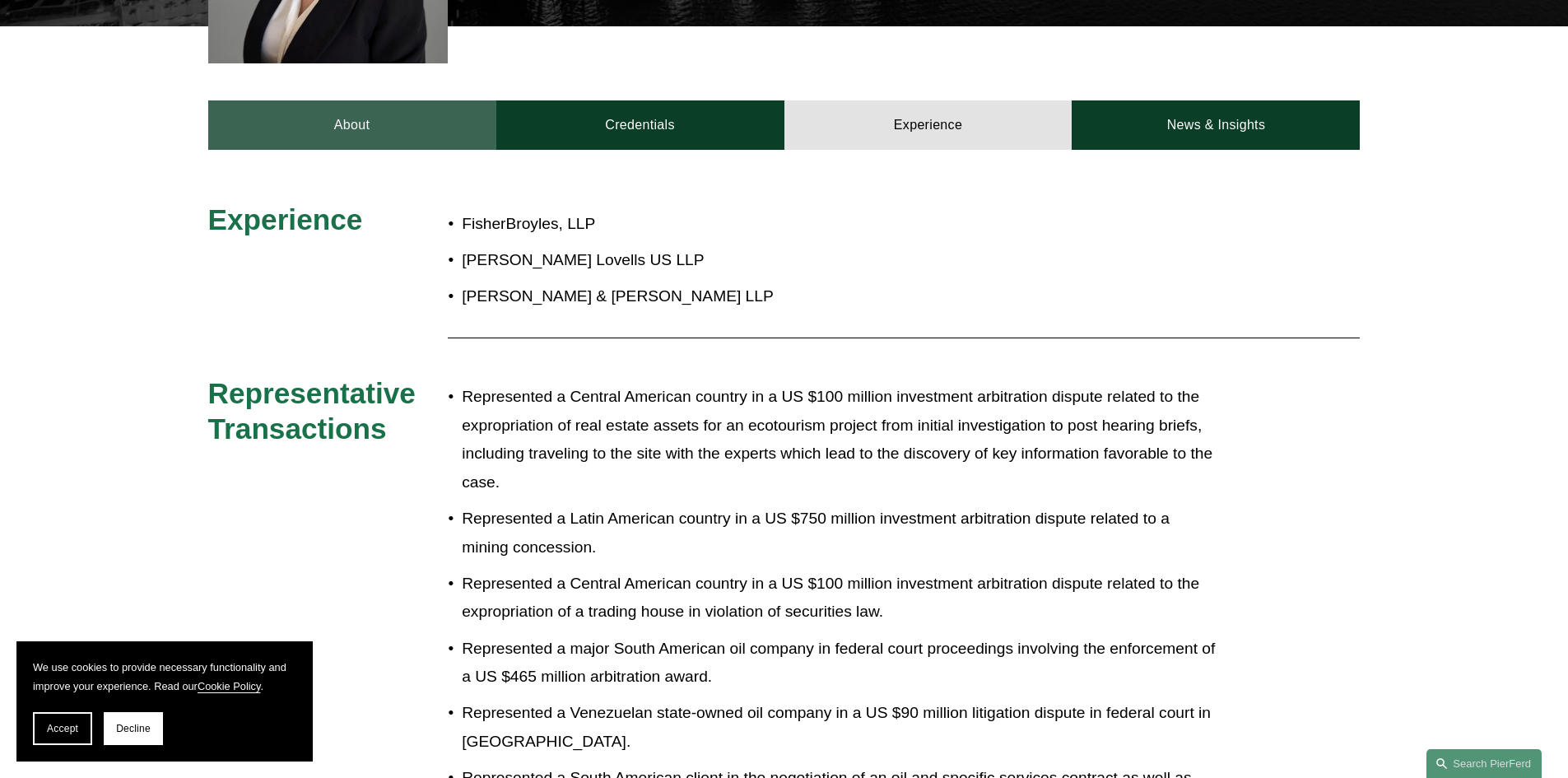
click at [340, 117] on link "About" at bounding box center [351, 125] width 288 height 49
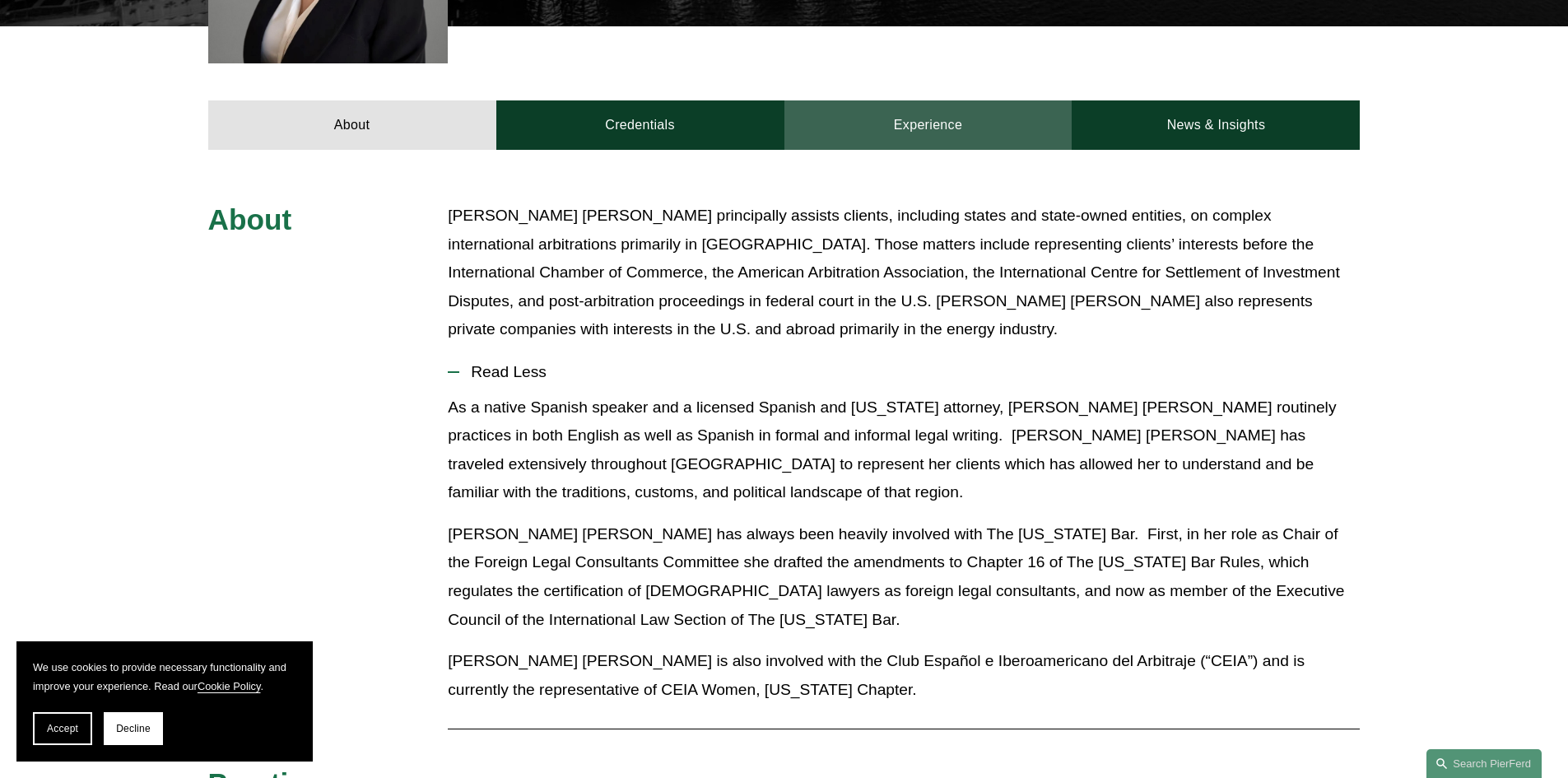
click at [951, 123] on link "Experience" at bounding box center [928, 125] width 288 height 49
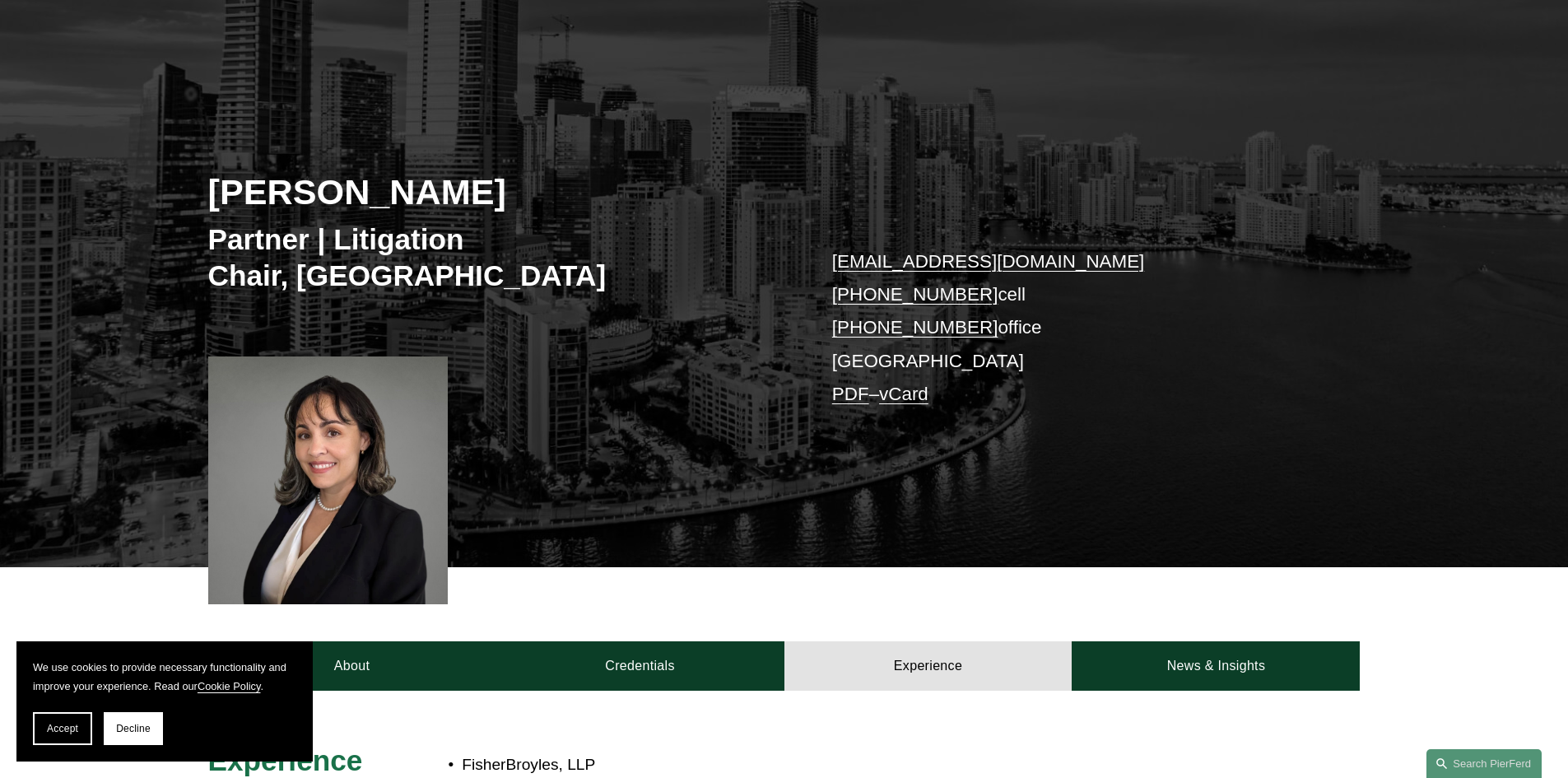
scroll to position [0, 0]
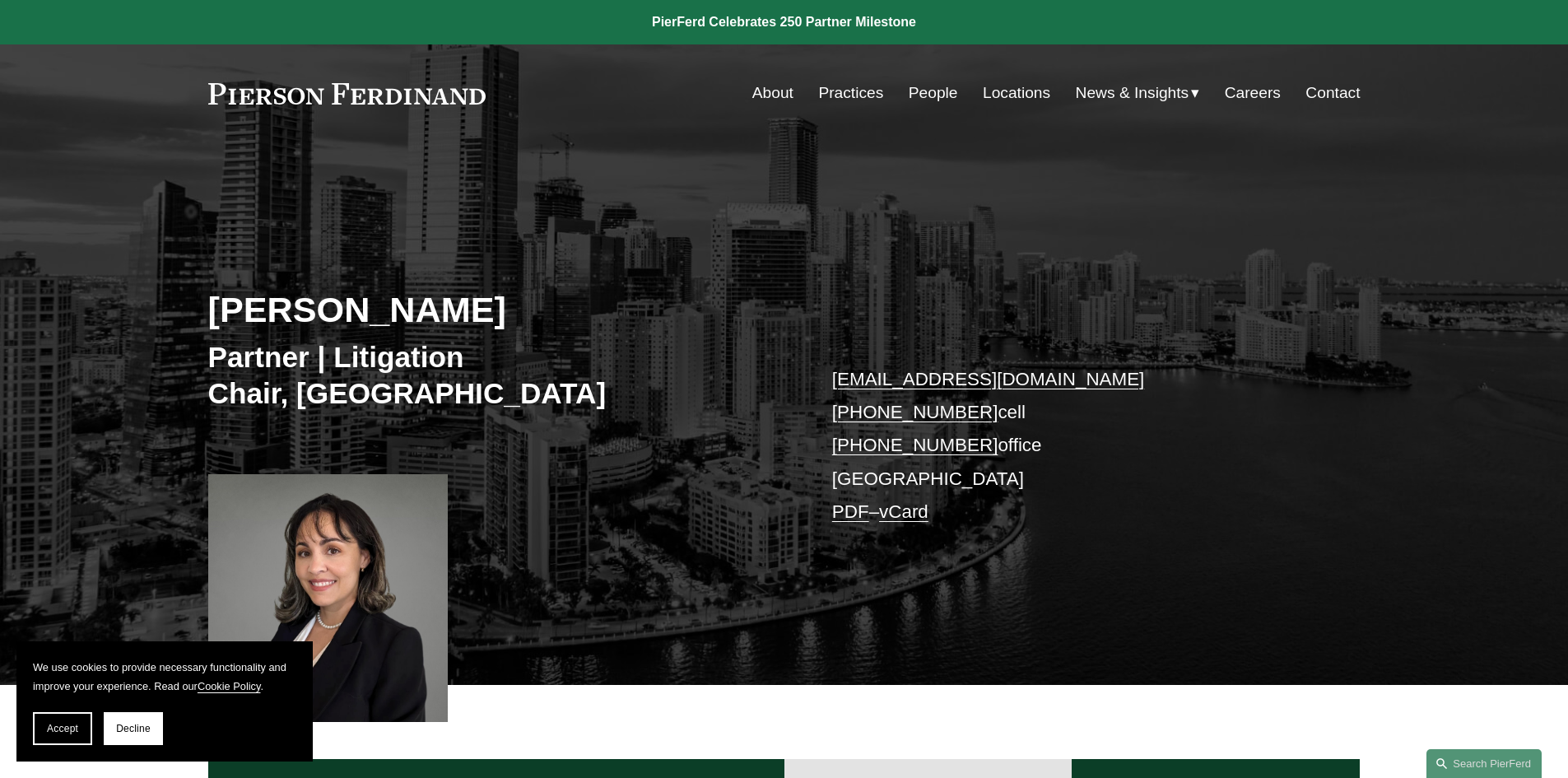
click at [913, 515] on link "vCard" at bounding box center [904, 512] width 49 height 20
click at [847, 517] on link "PDF" at bounding box center [851, 512] width 37 height 20
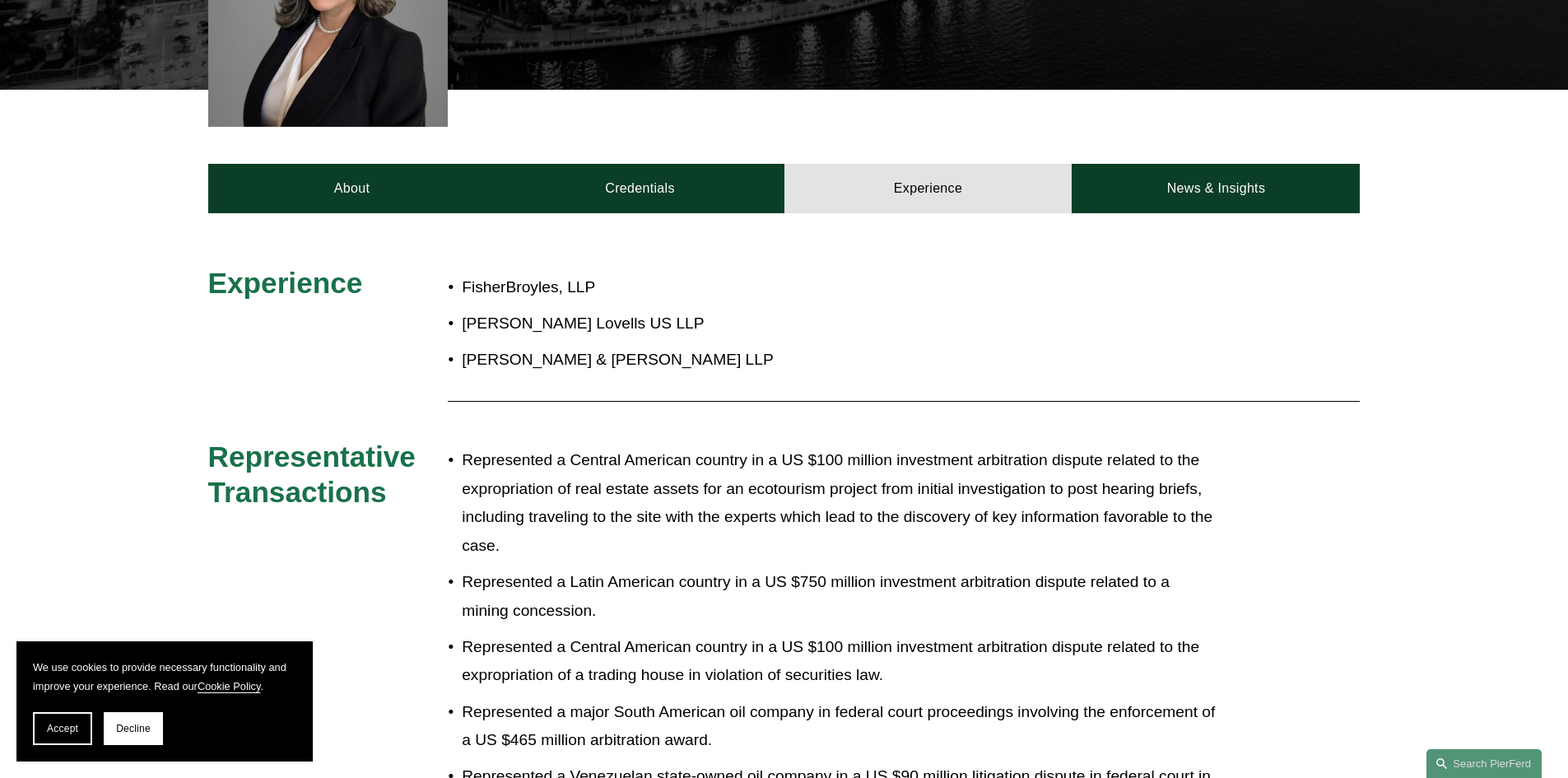
scroll to position [577, 0]
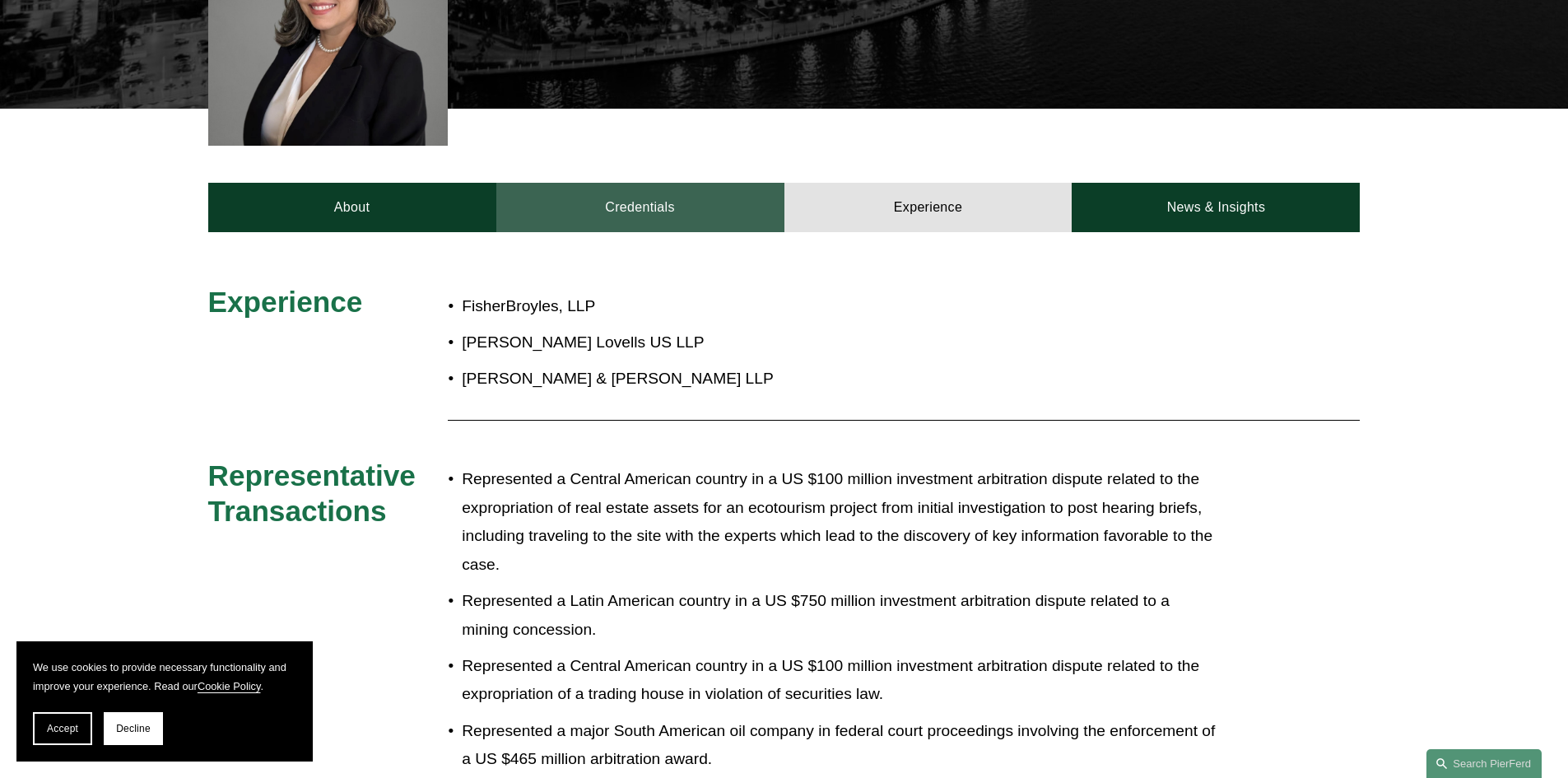
click at [637, 221] on link "Credentials" at bounding box center [640, 207] width 288 height 49
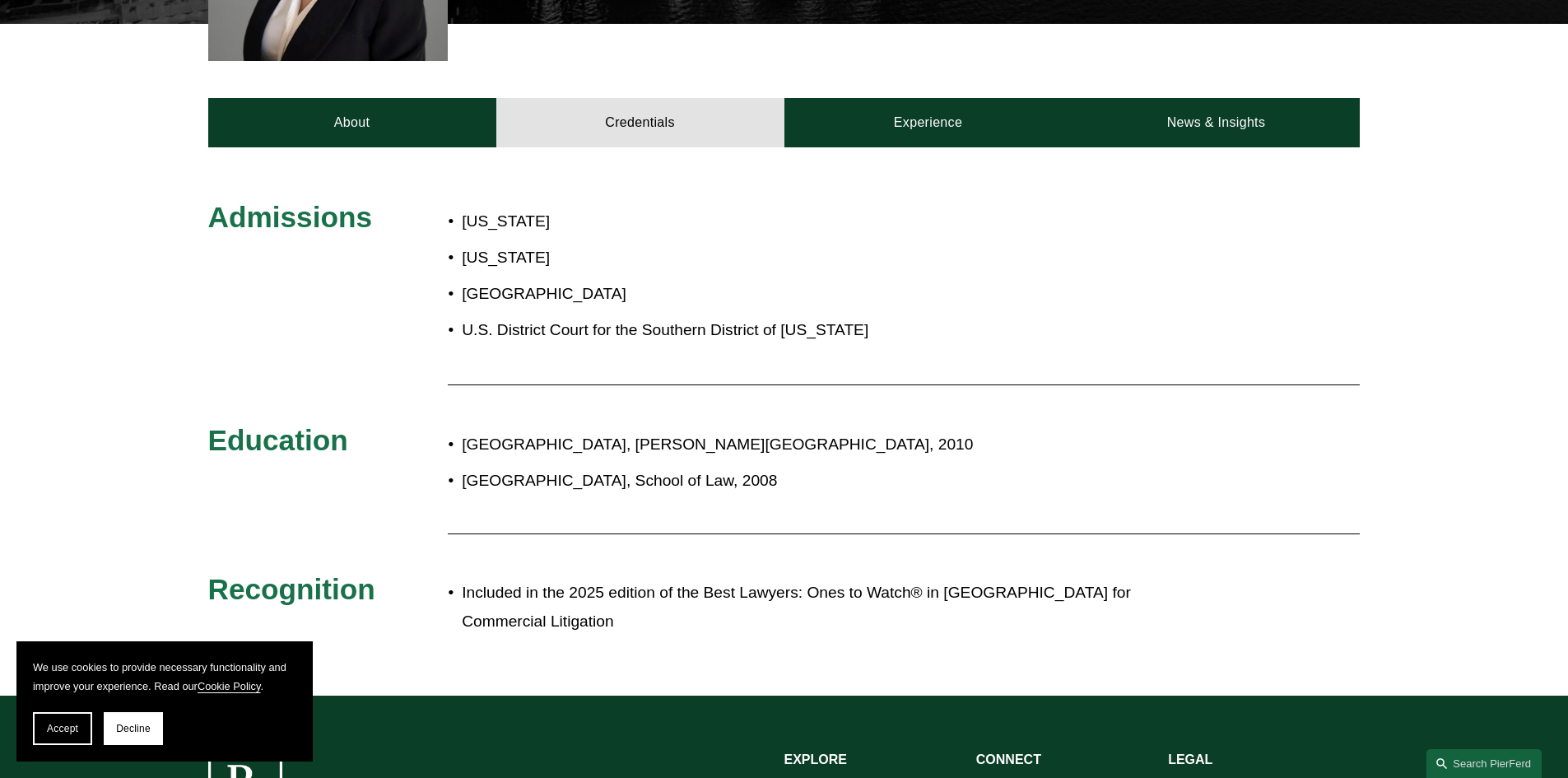
scroll to position [741, 0]
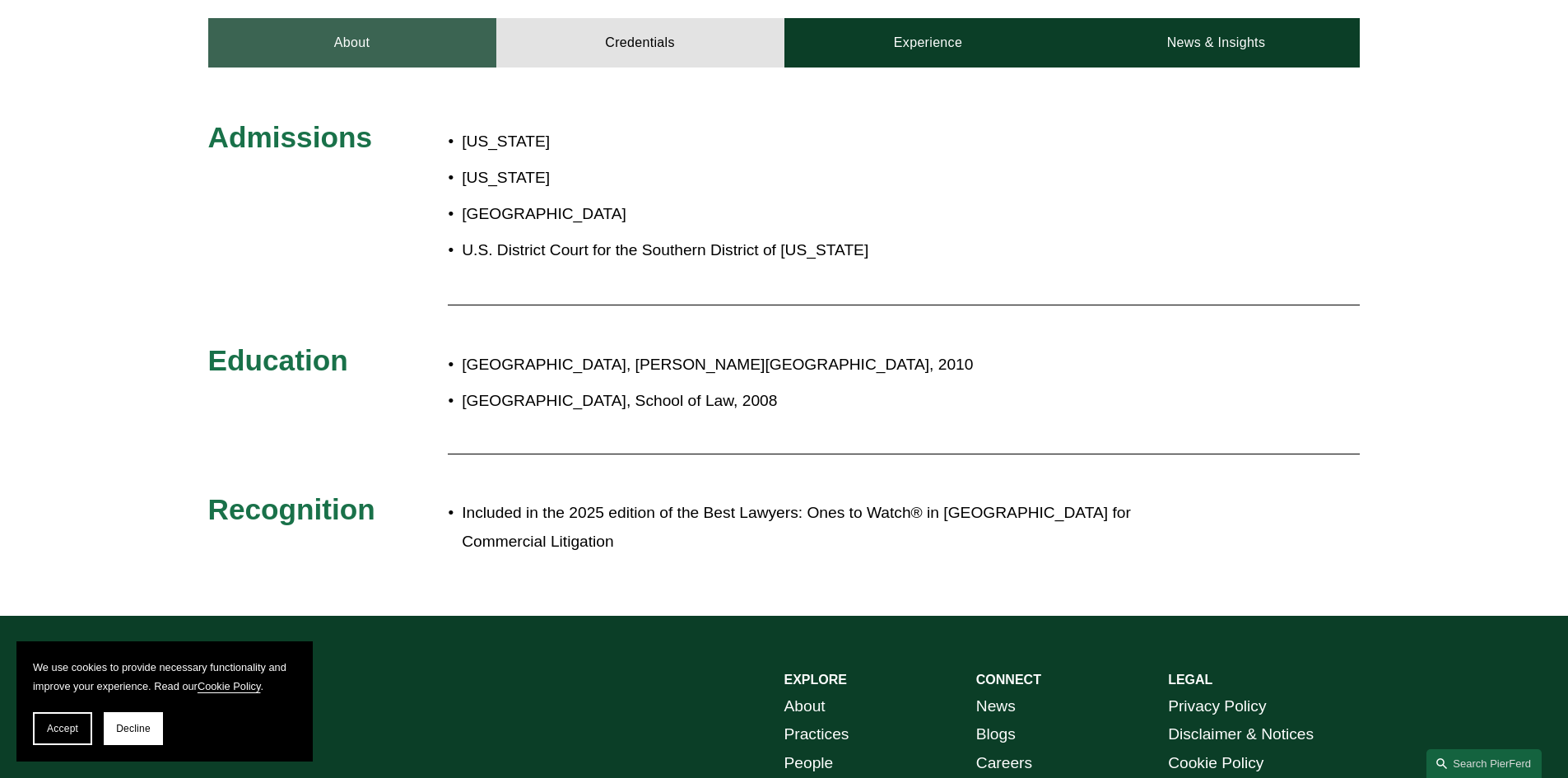
click at [362, 55] on link "About" at bounding box center [351, 42] width 288 height 49
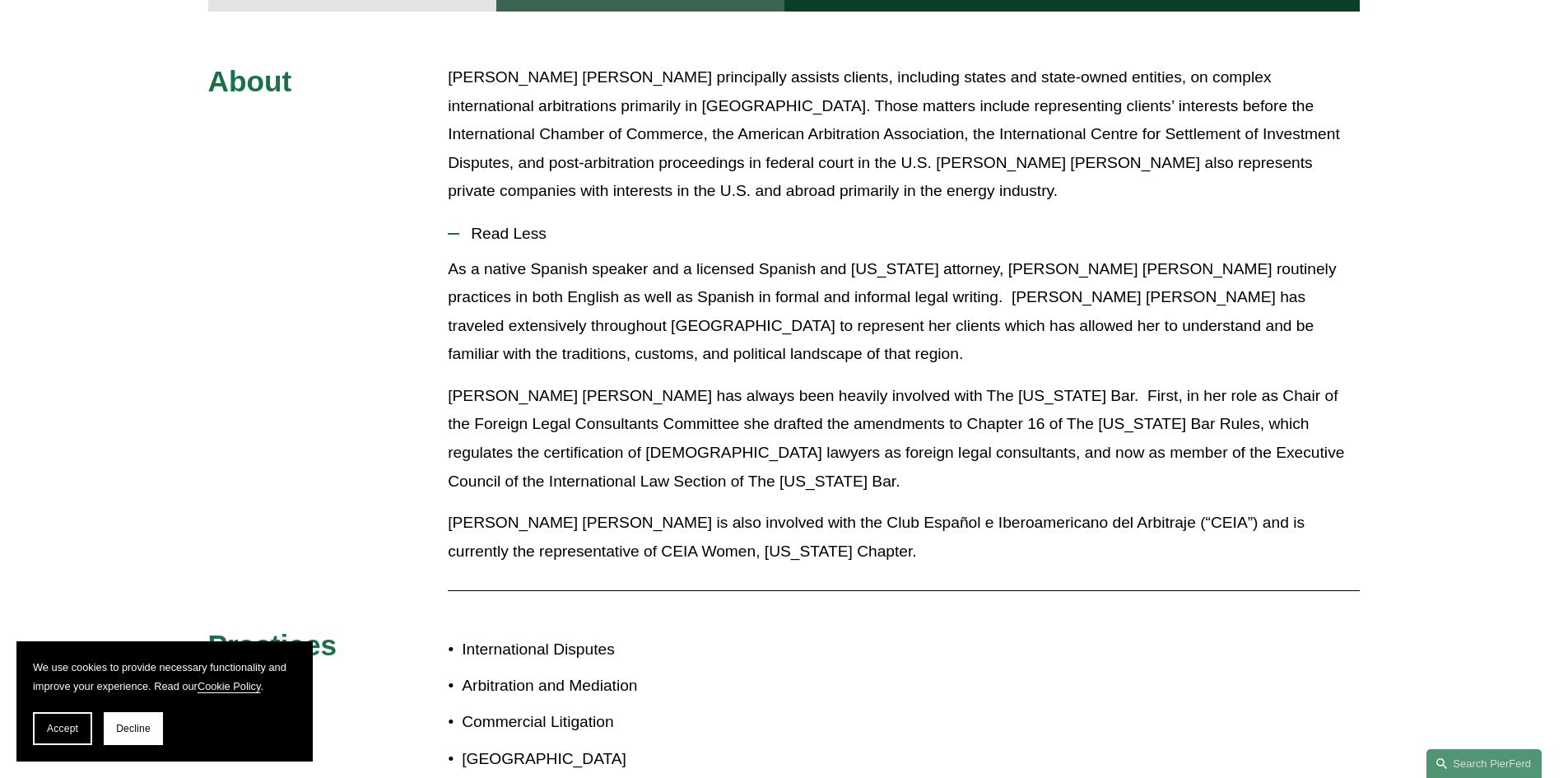
scroll to position [577, 0]
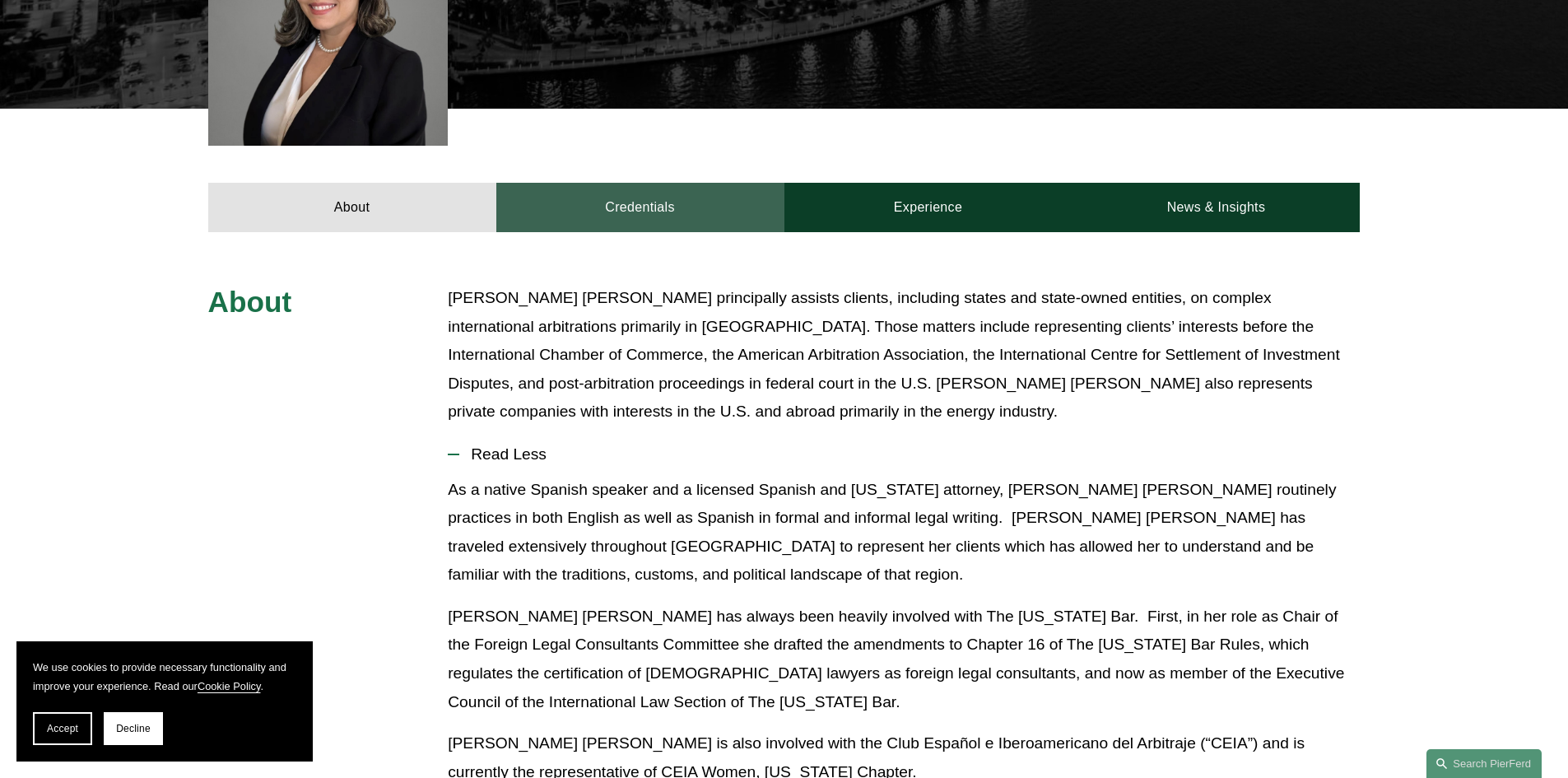
click at [627, 203] on link "Credentials" at bounding box center [640, 207] width 288 height 49
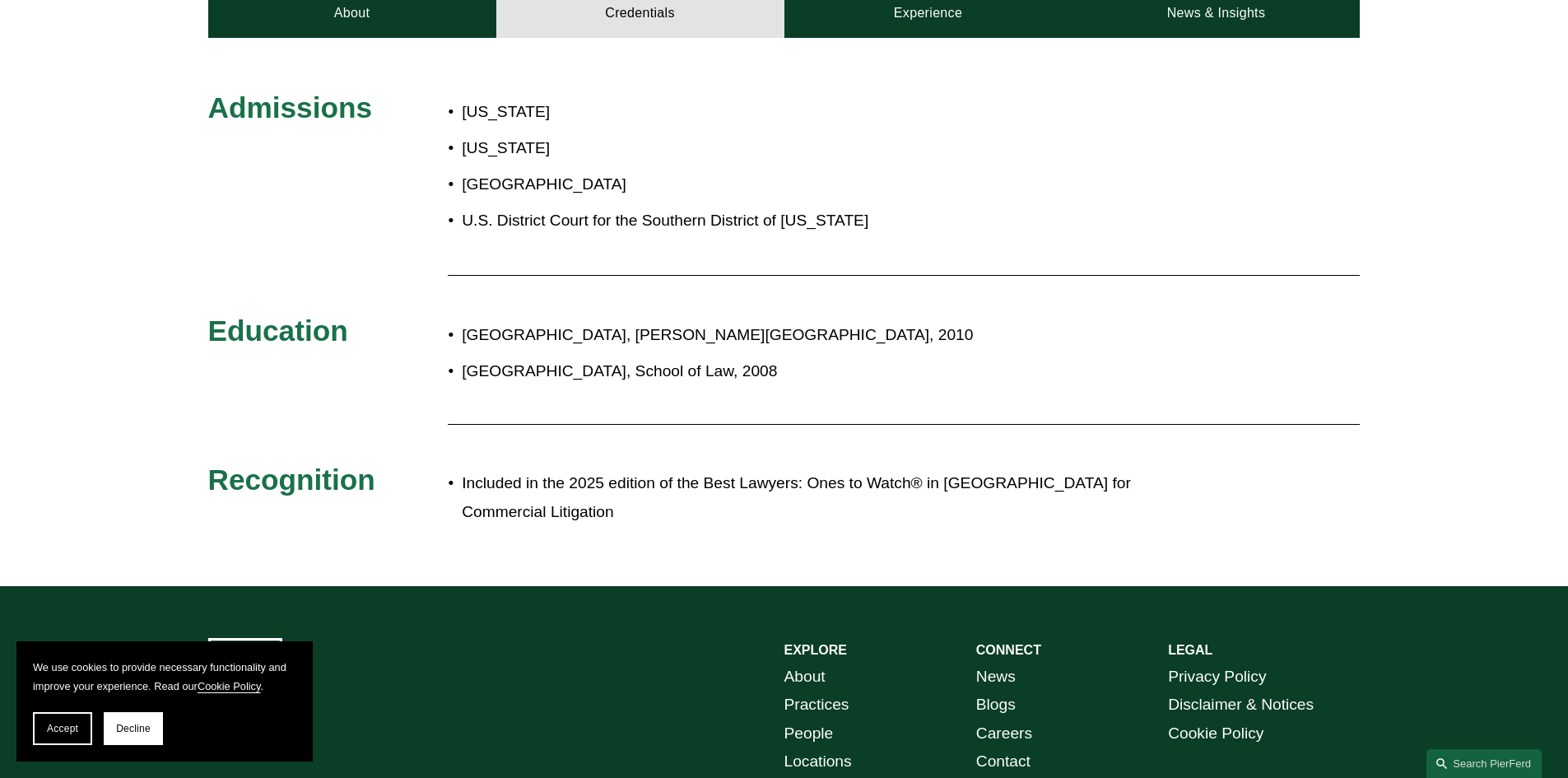
scroll to position [741, 0]
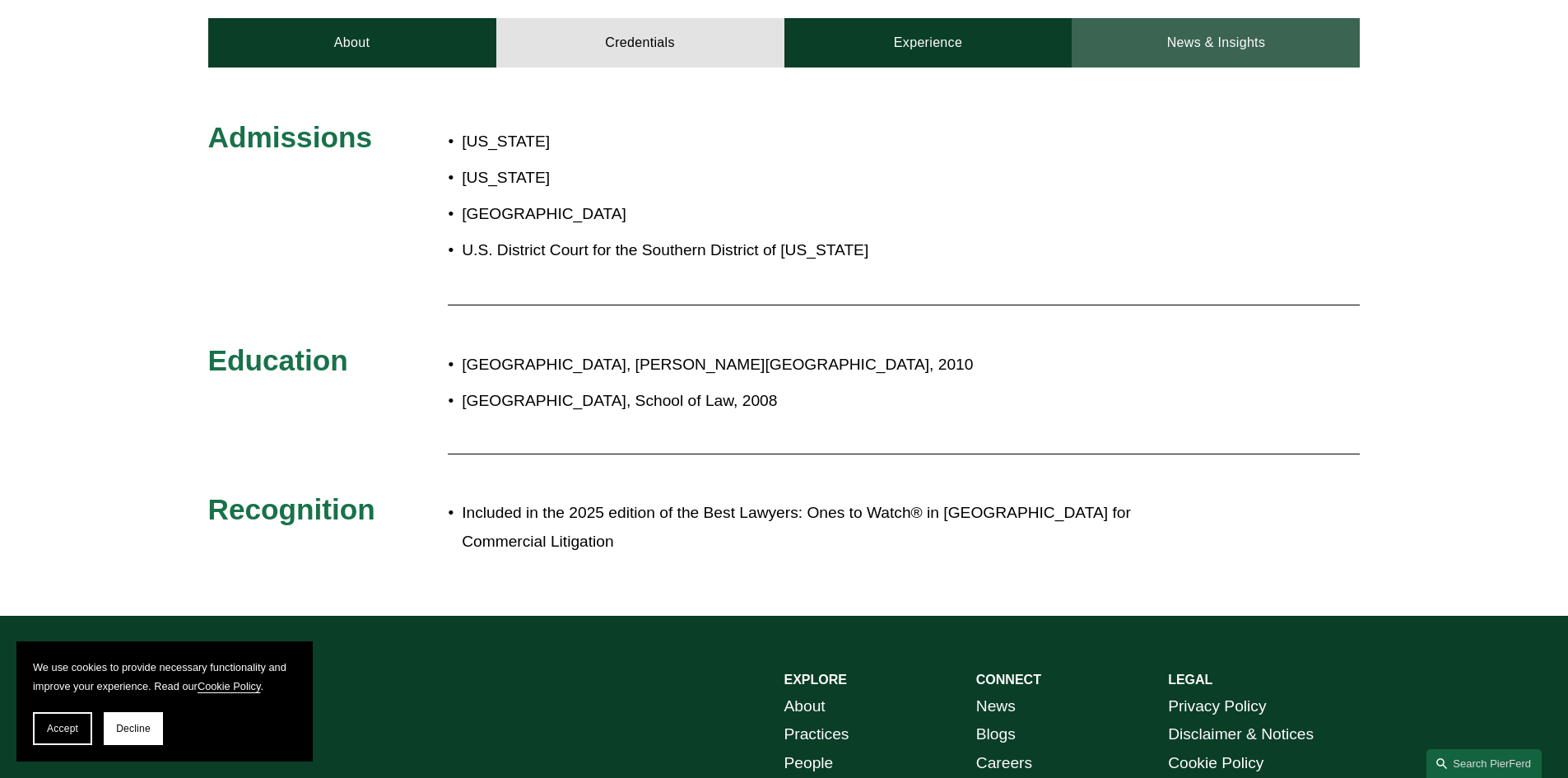
click at [1206, 34] on link "News & Insights" at bounding box center [1216, 42] width 288 height 49
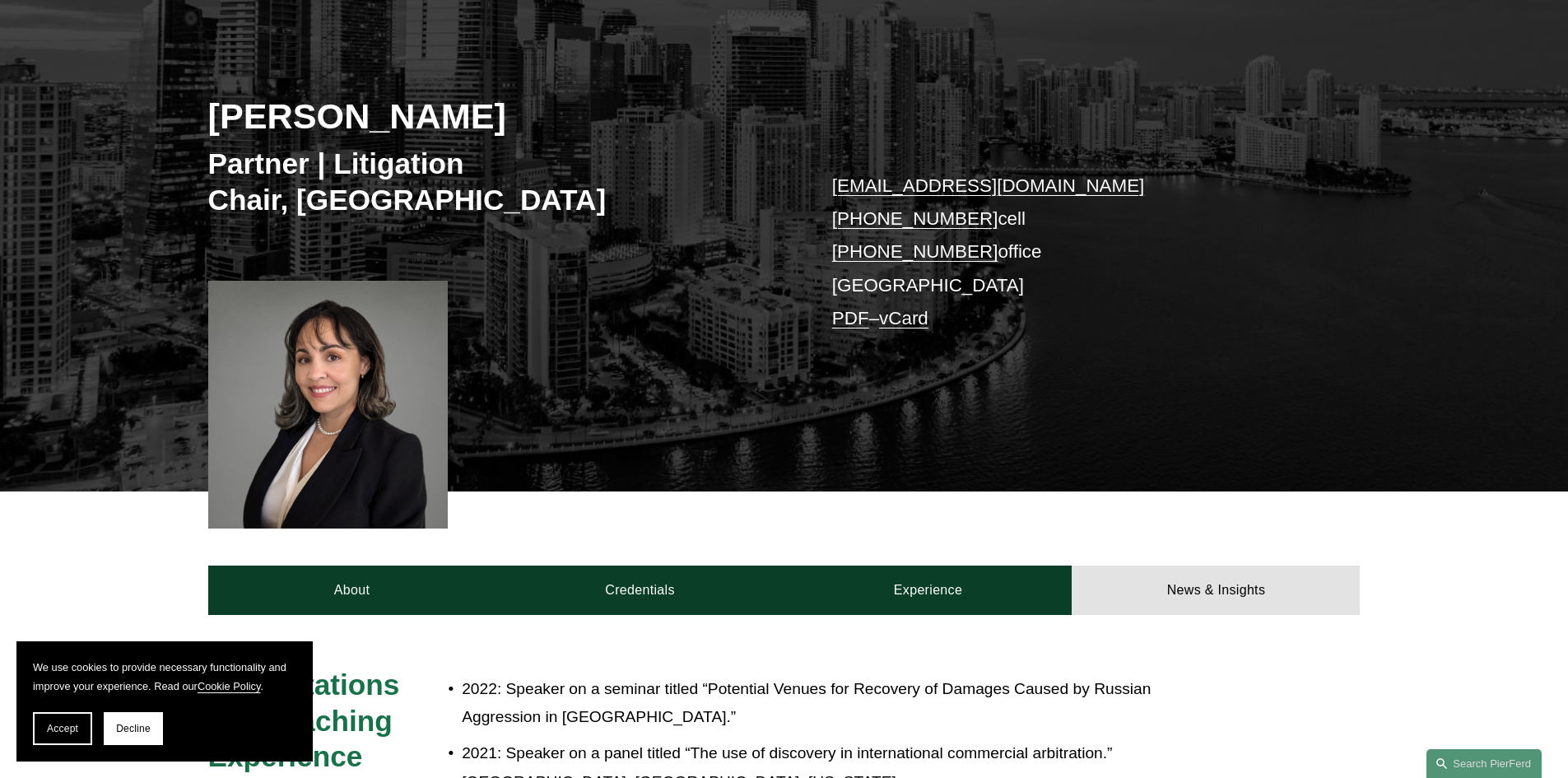
scroll to position [165, 0]
